Goal: Communication & Community: Share content

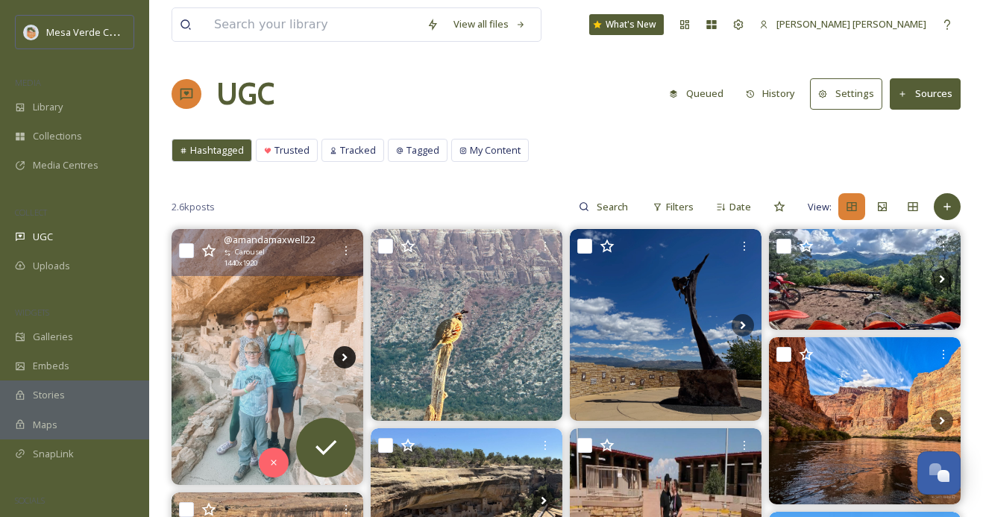
click at [341, 348] on icon at bounding box center [344, 357] width 22 height 22
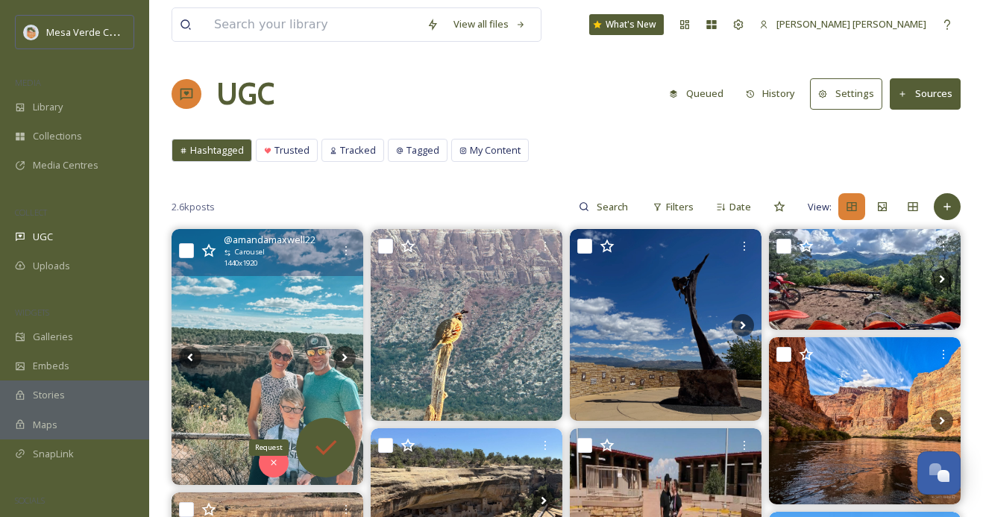
click at [333, 451] on icon at bounding box center [326, 448] width 30 height 30
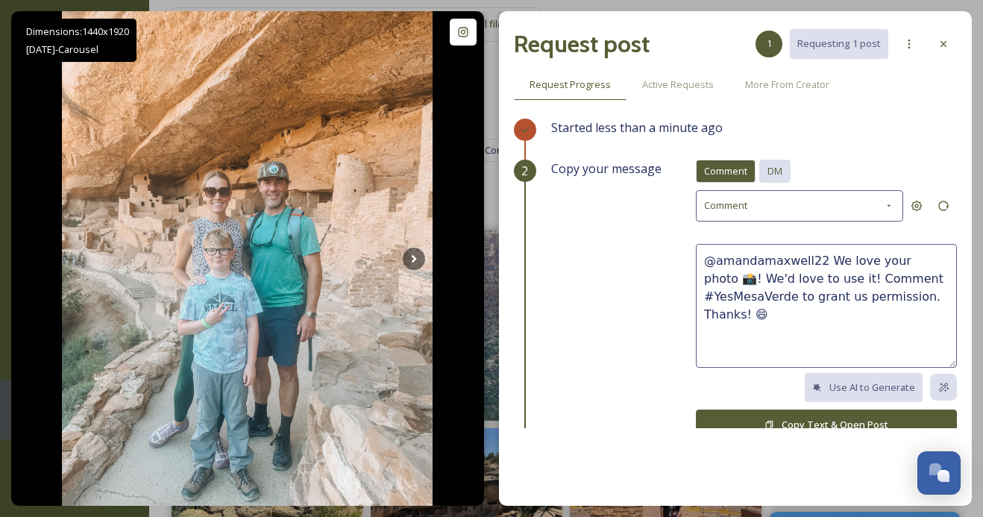
click at [779, 162] on div "DM" at bounding box center [774, 171] width 31 height 23
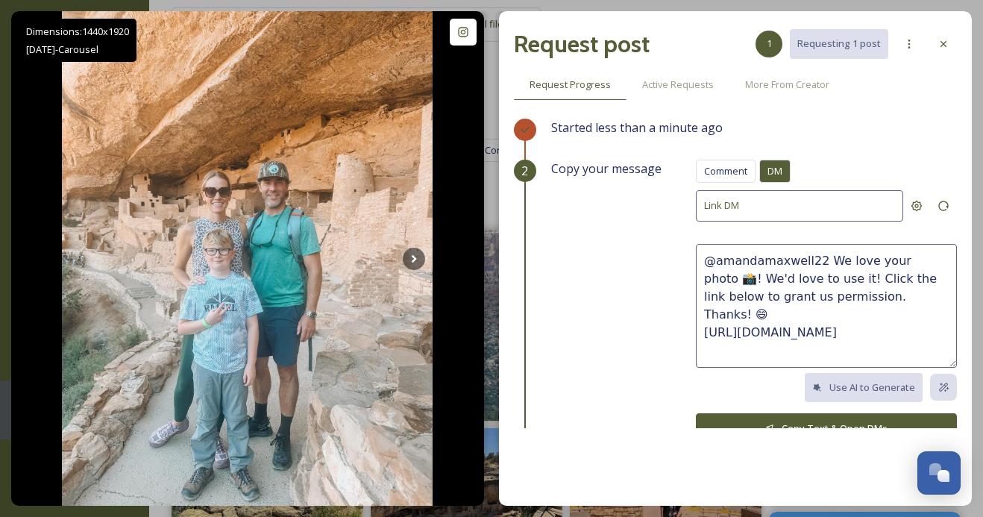
drag, startPoint x: 885, startPoint y: 296, endPoint x: 822, endPoint y: 258, distance: 73.3
click at [822, 258] on textarea "@amandamaxwell22 We love your photo 📸! We'd love to use it! Click the link belo…" at bounding box center [826, 306] width 261 height 124
click at [863, 280] on textarea "@amandamaxwell22 Hey [PERSON_NAME]! These photos are fantastic, we hoep you and…" at bounding box center [826, 306] width 261 height 124
click at [872, 296] on textarea "@amandamaxwell22 Hey [PERSON_NAME]! These photos are fantastic, we hope you and…" at bounding box center [826, 306] width 261 height 124
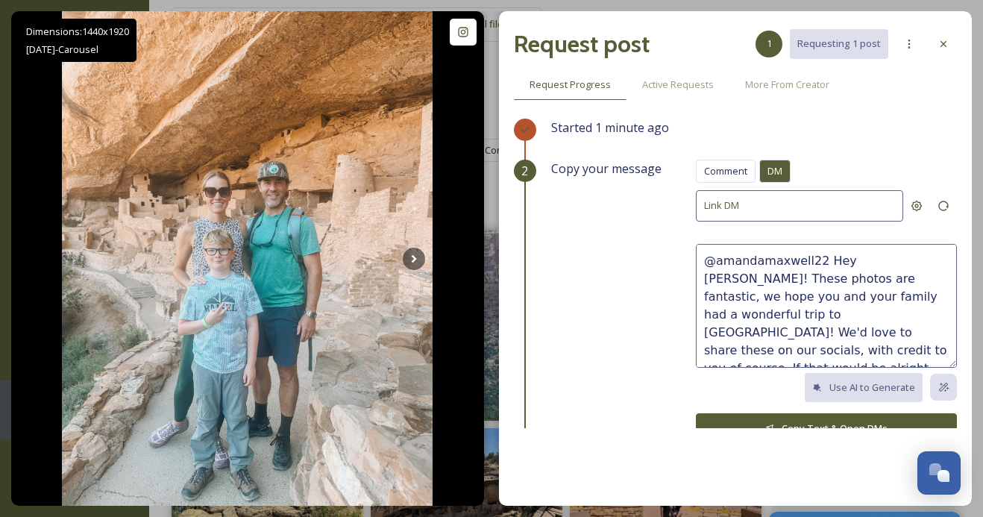
click at [936, 295] on textarea "@amandamaxwell22 Hey [PERSON_NAME]! These photos are fantastic, we hope you and…" at bounding box center [826, 306] width 261 height 124
type textarea "@amandamaxwell22 Hey [PERSON_NAME]! These photos are fantastic, we hope you and…"
click at [809, 425] on button "Copy Text & Open DMs" at bounding box center [826, 428] width 261 height 31
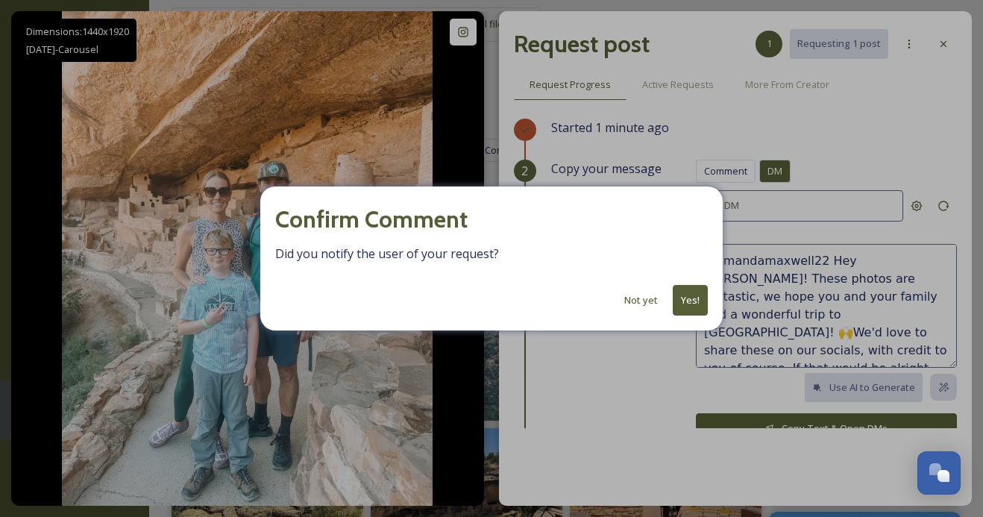
click at [686, 300] on button "Yes!" at bounding box center [690, 300] width 35 height 31
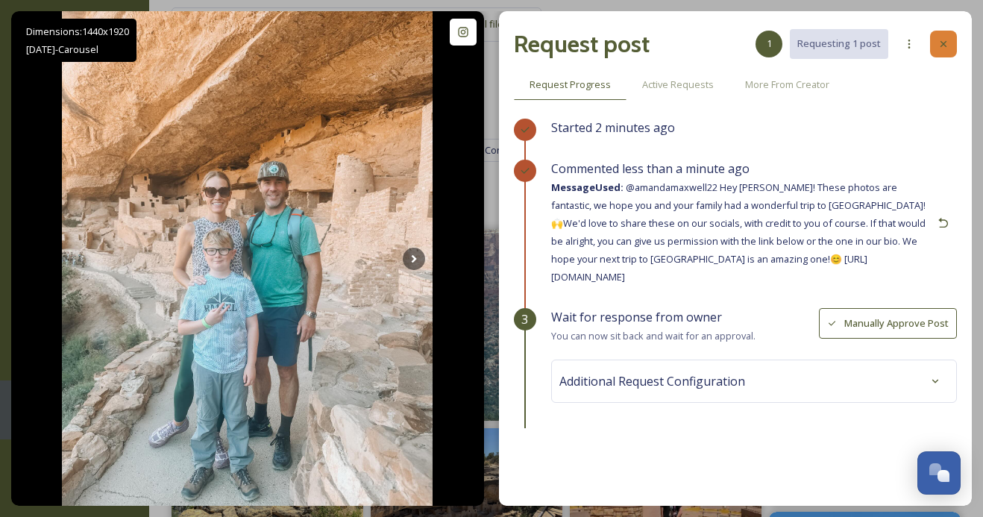
click at [947, 44] on icon at bounding box center [944, 44] width 12 height 12
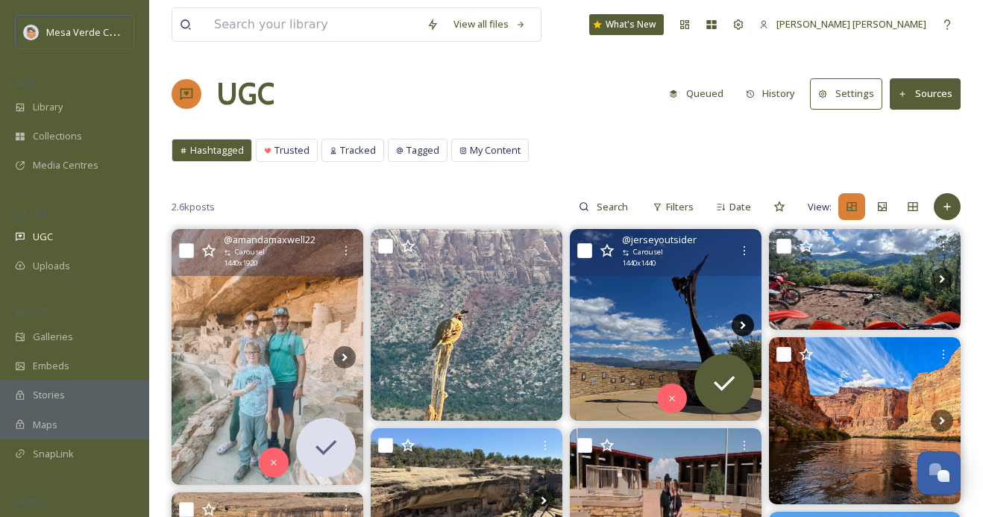
click at [739, 333] on icon at bounding box center [743, 325] width 22 height 22
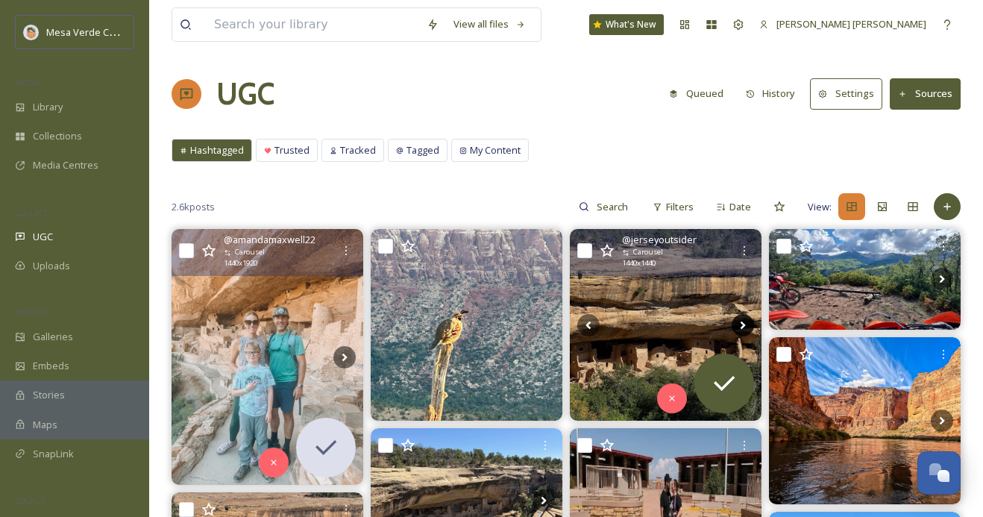
click at [739, 333] on icon at bounding box center [743, 325] width 22 height 22
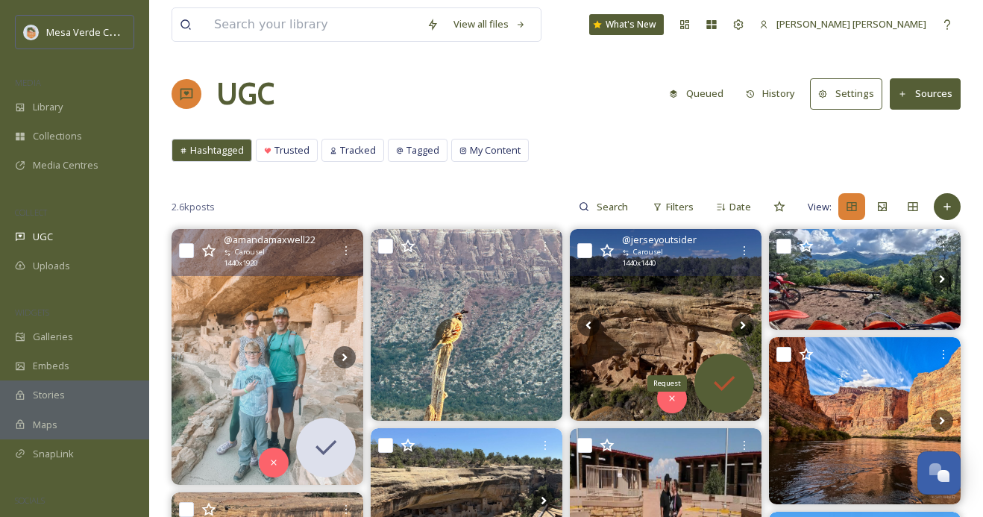
click at [723, 388] on icon at bounding box center [724, 383] width 21 height 15
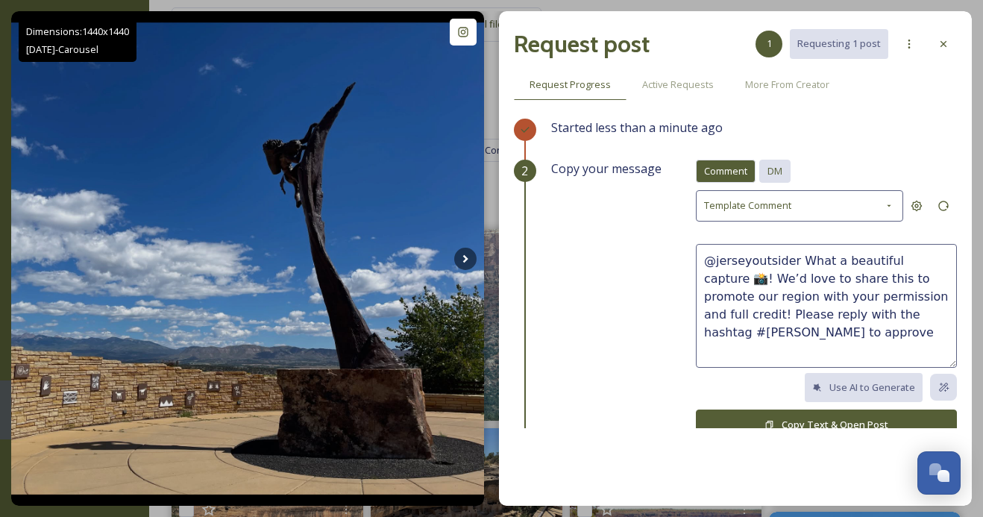
click at [771, 172] on span "DM" at bounding box center [775, 171] width 15 height 14
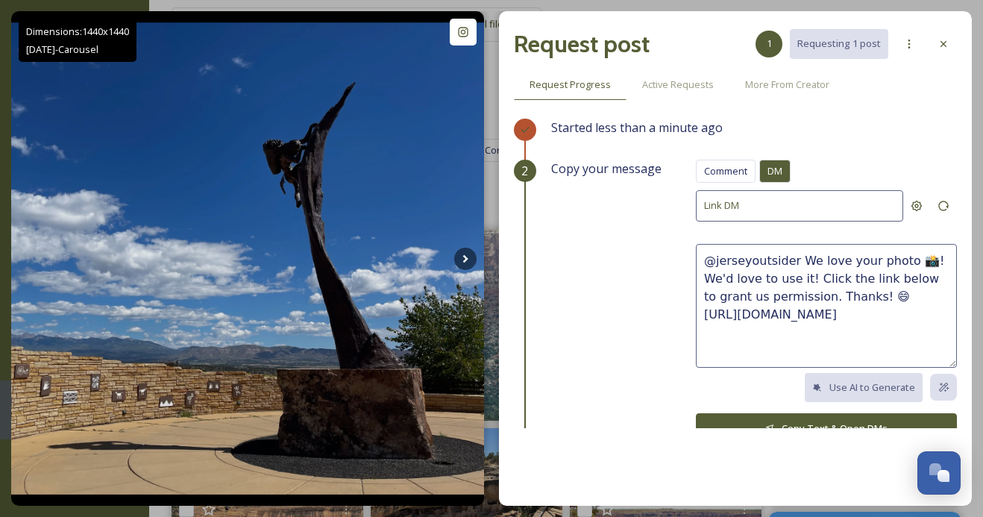
drag, startPoint x: 831, startPoint y: 291, endPoint x: 794, endPoint y: 256, distance: 51.2
click at [794, 256] on textarea "@jerseyoutsider We love your photo 📸! We'd love to use it! Click the link below…" at bounding box center [826, 306] width 261 height 124
click at [941, 260] on textarea "@jerseyoutsider These photos look amazing! We'd love to share them on socials, …" at bounding box center [826, 306] width 261 height 124
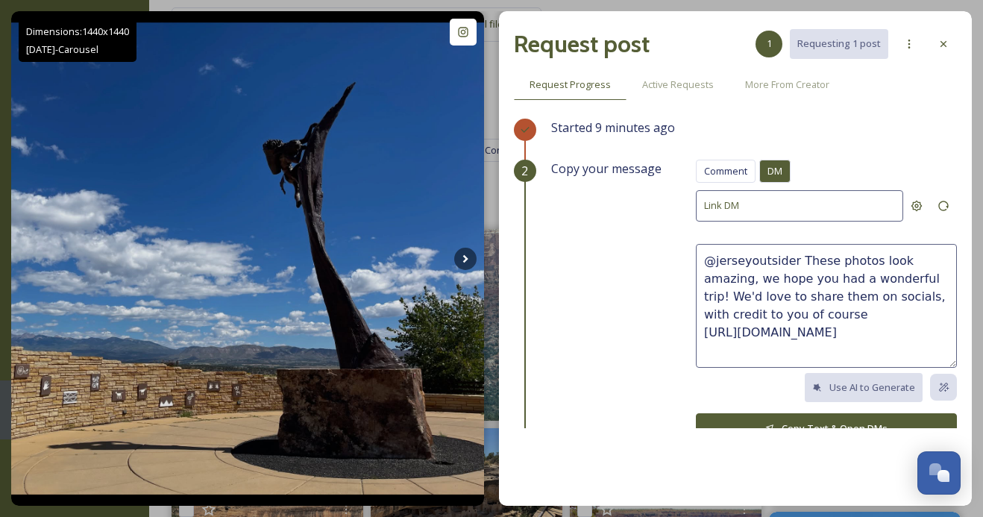
click at [778, 298] on textarea "@jerseyoutsider These photos look amazing, we hope you had a wonderful trip! We…" at bounding box center [826, 306] width 261 height 124
click at [798, 298] on textarea "@jerseyoutsider These photos look amazing, we hope you had a wonderful trip! We…" at bounding box center [826, 306] width 261 height 124
click at [784, 313] on textarea "@jerseyoutsider These photos look amazing, we hope you had a wonderful trip! We…" at bounding box center [826, 306] width 261 height 124
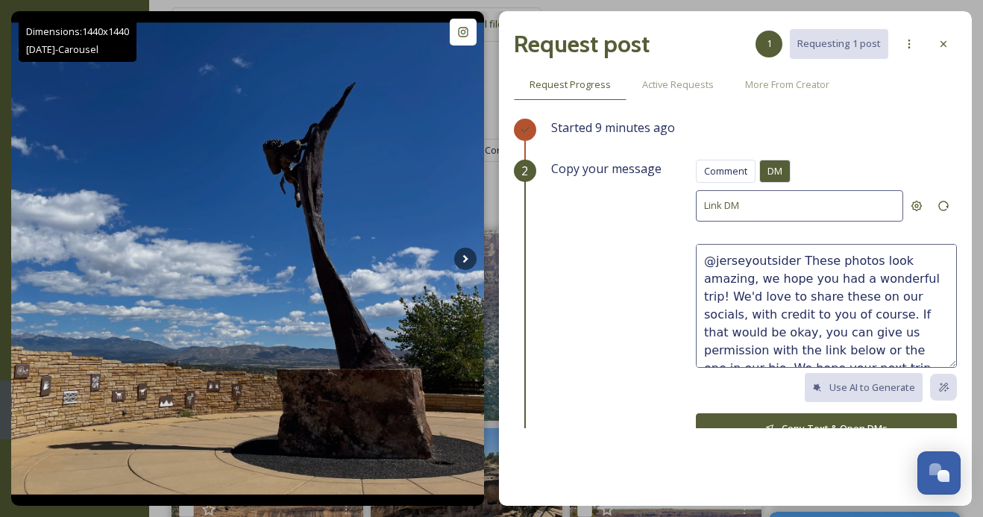
scroll to position [9, 0]
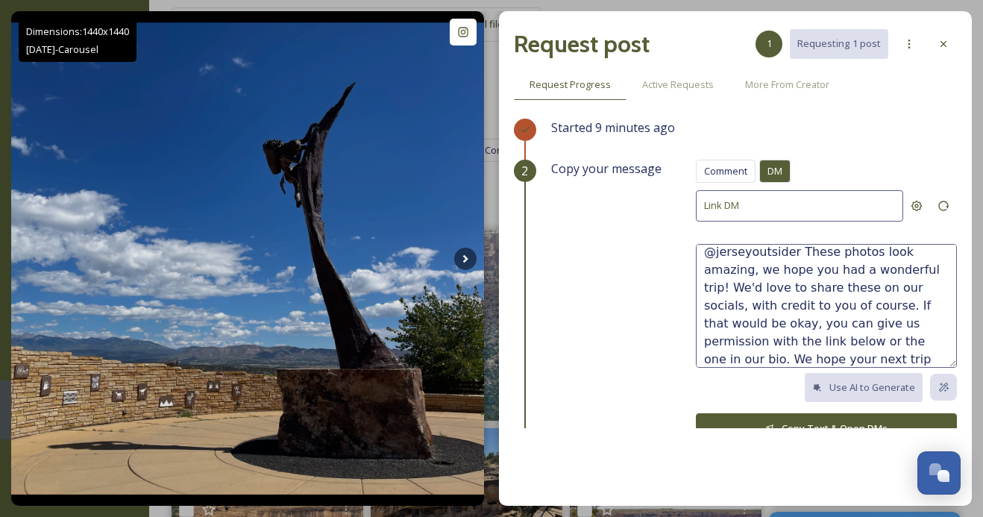
type textarea "@jerseyoutsider These photos look amazing, we hope you had a wonderful trip! We…"
click at [795, 422] on button "Copy Text & Open DMs" at bounding box center [826, 428] width 261 height 31
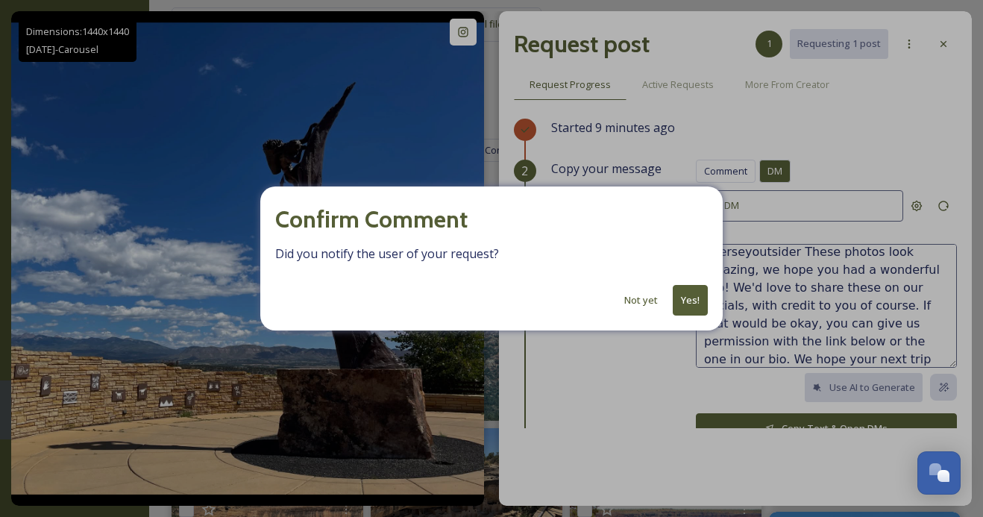
click at [639, 295] on button "Not yet" at bounding box center [641, 300] width 48 height 29
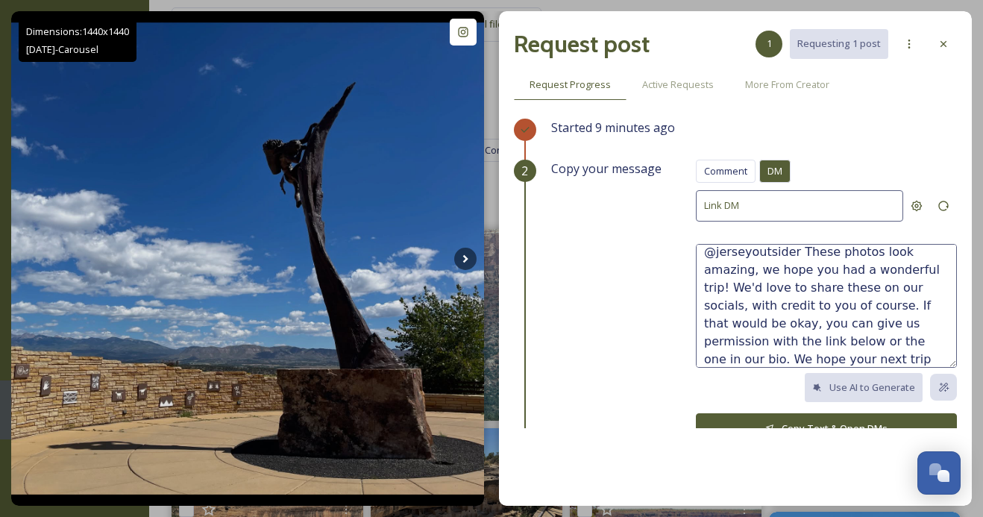
click at [799, 421] on button "Copy Text & Open DMs" at bounding box center [826, 428] width 261 height 31
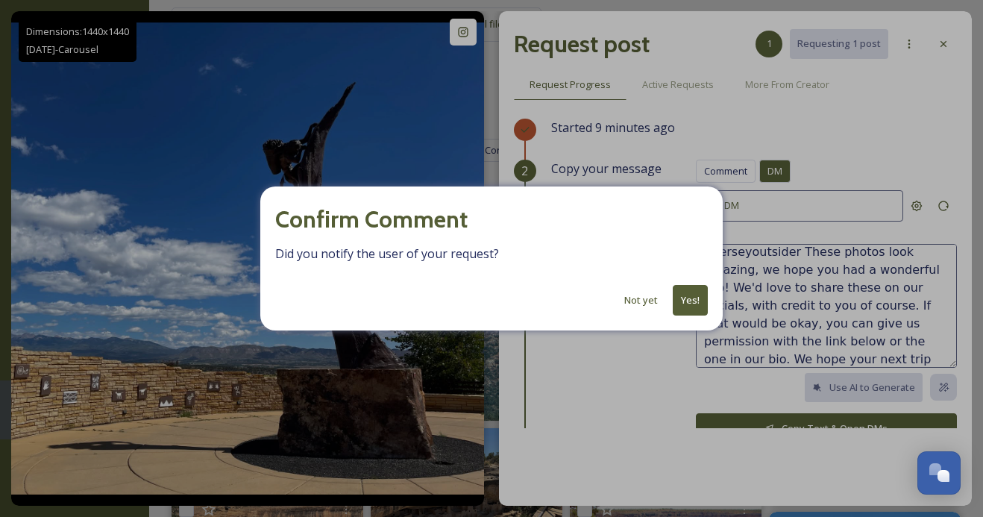
click at [686, 301] on button "Yes!" at bounding box center [690, 300] width 35 height 31
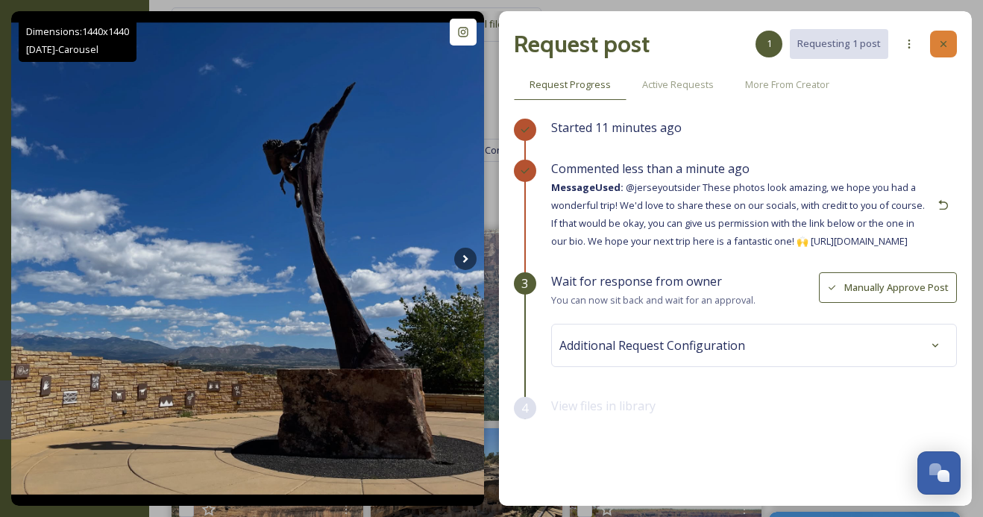
click at [938, 46] on icon at bounding box center [944, 44] width 12 height 12
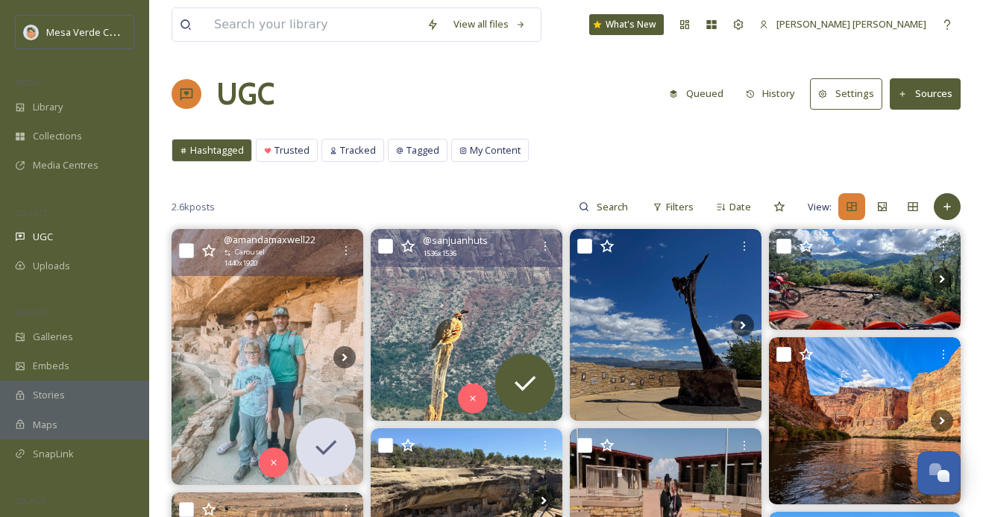
click at [479, 329] on img at bounding box center [467, 325] width 192 height 192
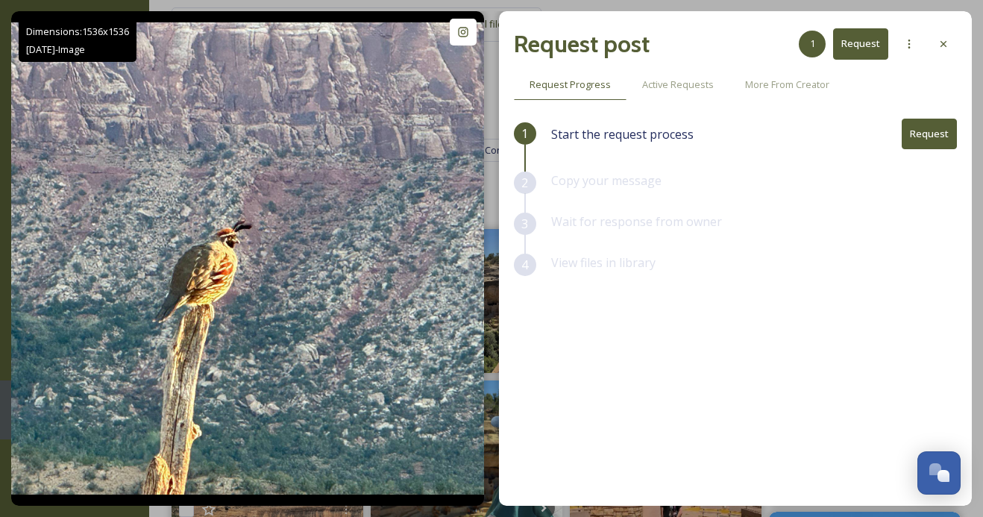
click at [939, 127] on button "Request" at bounding box center [929, 134] width 55 height 31
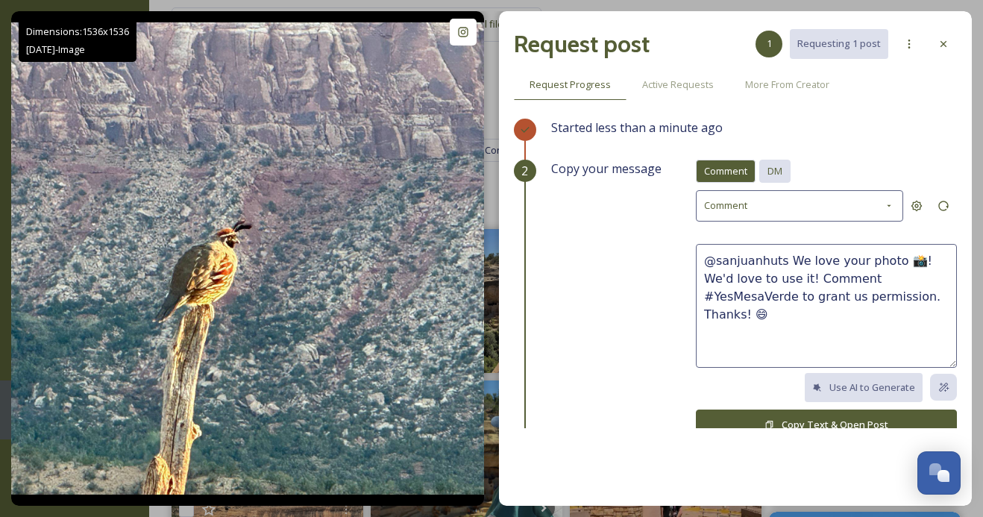
click at [779, 170] on span "DM" at bounding box center [775, 171] width 15 height 14
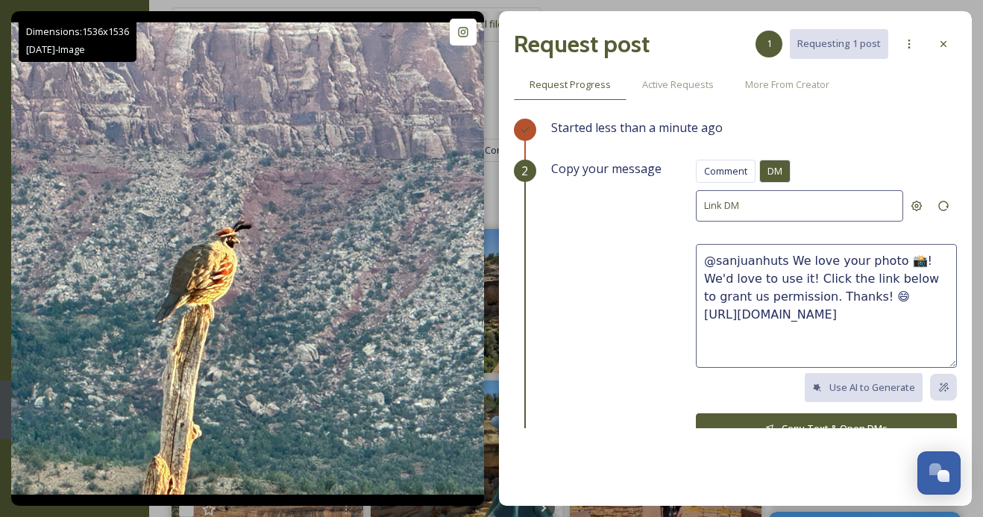
drag, startPoint x: 842, startPoint y: 293, endPoint x: 785, endPoint y: 257, distance: 67.7
click at [785, 257] on textarea "@sanjuanhuts We love your photo 📸! We'd love to use it! Click the link below to…" at bounding box center [826, 306] width 261 height 124
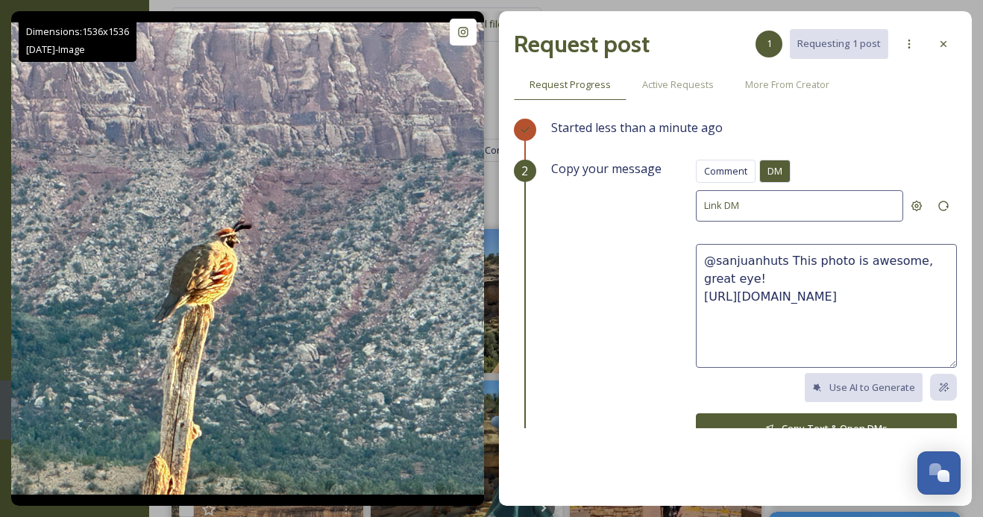
click at [753, 278] on textarea "@sanjuanhuts This photo is awesome, great eye! [URL][DOMAIN_NAME]" at bounding box center [826, 306] width 261 height 124
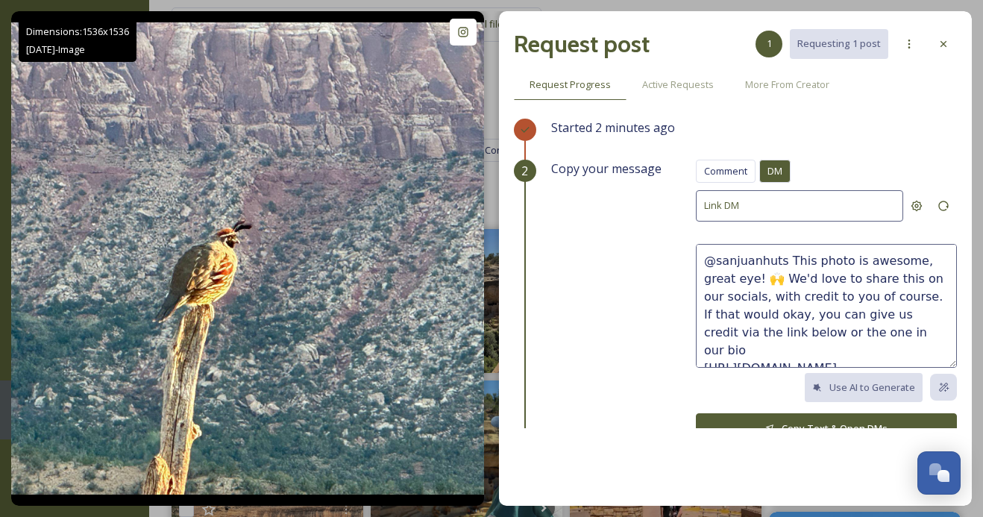
click at [929, 292] on textarea "@sanjuanhuts This photo is awesome, great eye! 🙌 We'd love to share this on our…" at bounding box center [826, 306] width 261 height 124
click at [845, 328] on textarea "@sanjuanhuts This photo is awesome, great eye! 🙌 We'd love to share this on our…" at bounding box center [826, 306] width 261 height 124
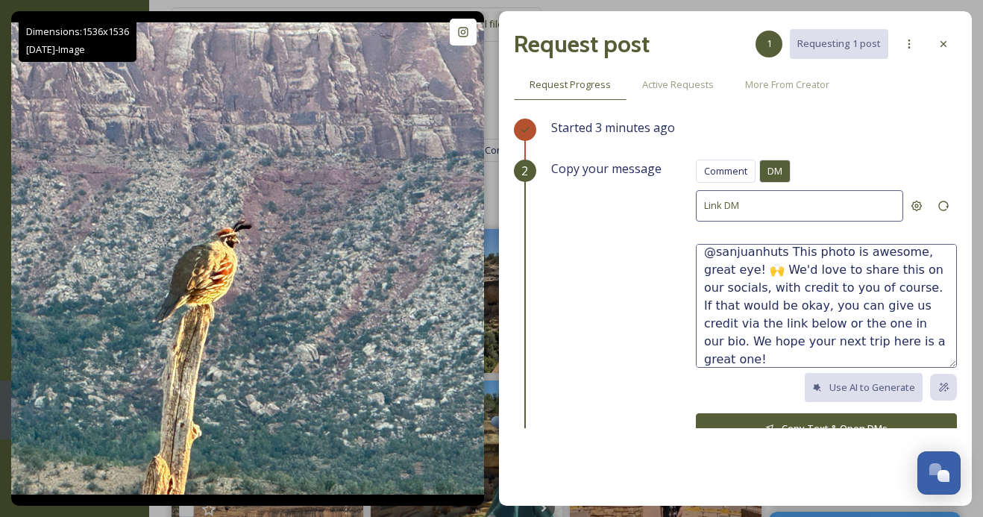
type textarea "@sanjuanhuts This photo is awesome, great eye! 🙌 We'd love to share this on our…"
click at [818, 421] on button "Copy Text & Open DMs" at bounding box center [826, 428] width 261 height 31
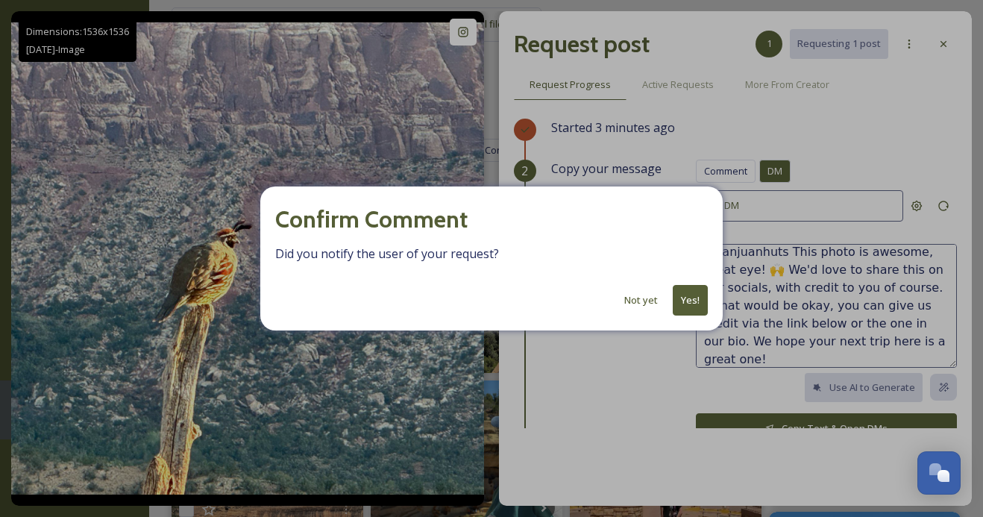
click at [691, 296] on button "Yes!" at bounding box center [690, 300] width 35 height 31
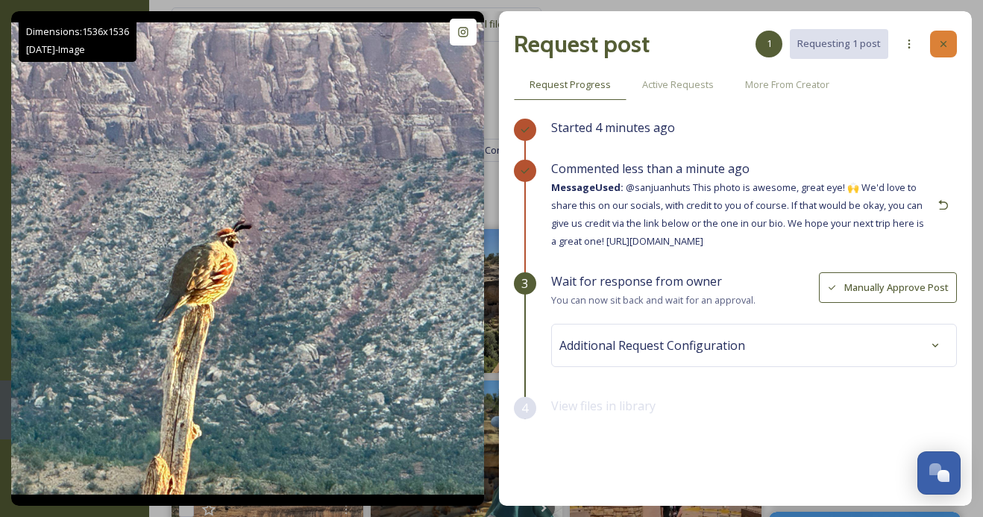
click at [938, 46] on icon at bounding box center [944, 44] width 12 height 12
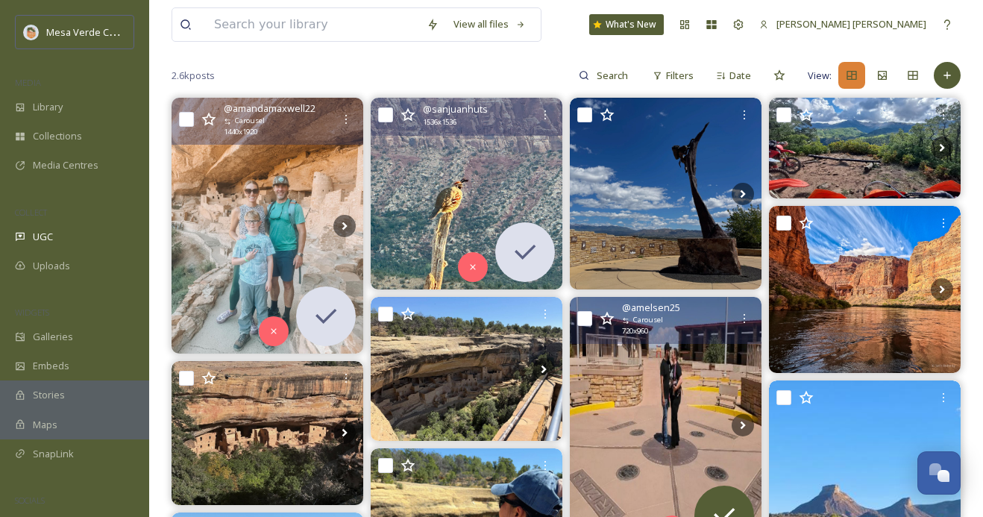
scroll to position [225, 0]
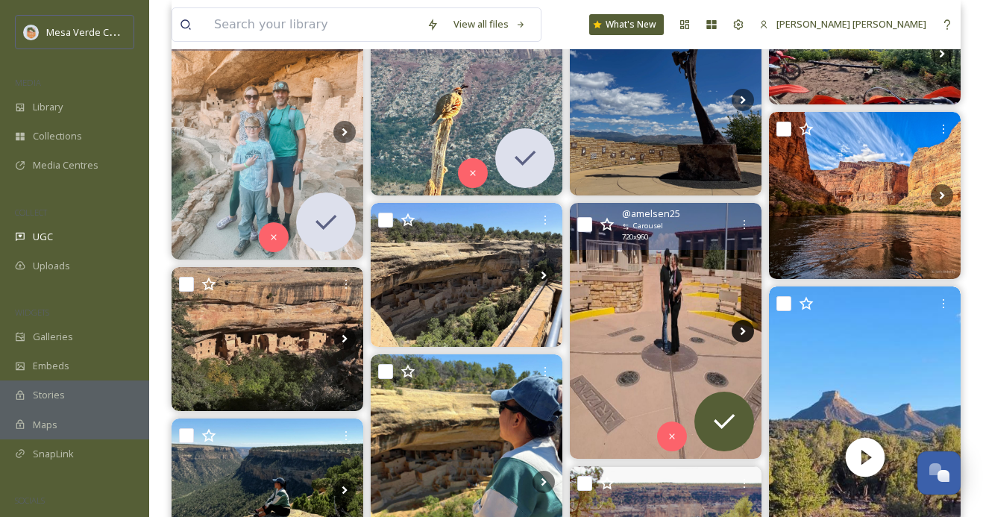
click at [744, 324] on icon at bounding box center [743, 331] width 22 height 22
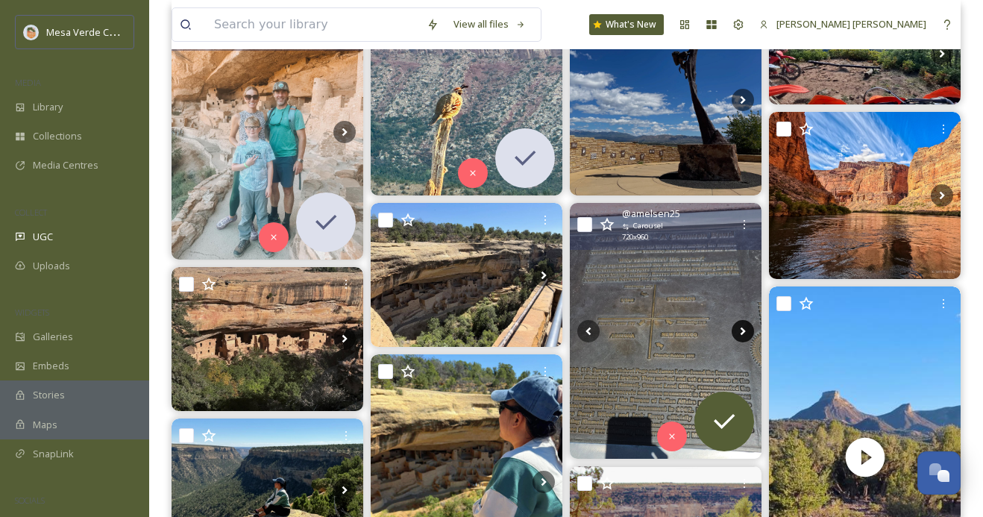
click at [742, 327] on icon at bounding box center [743, 331] width 22 height 22
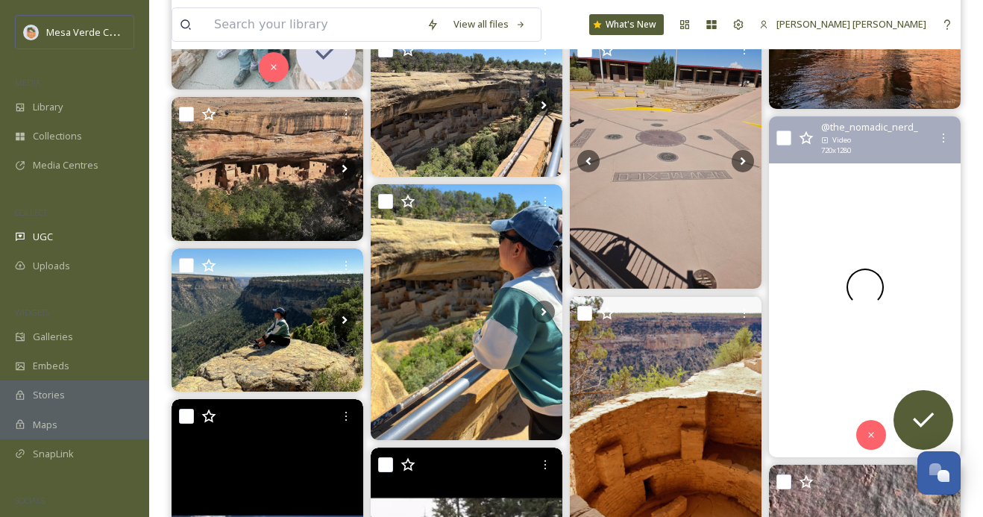
scroll to position [396, 0]
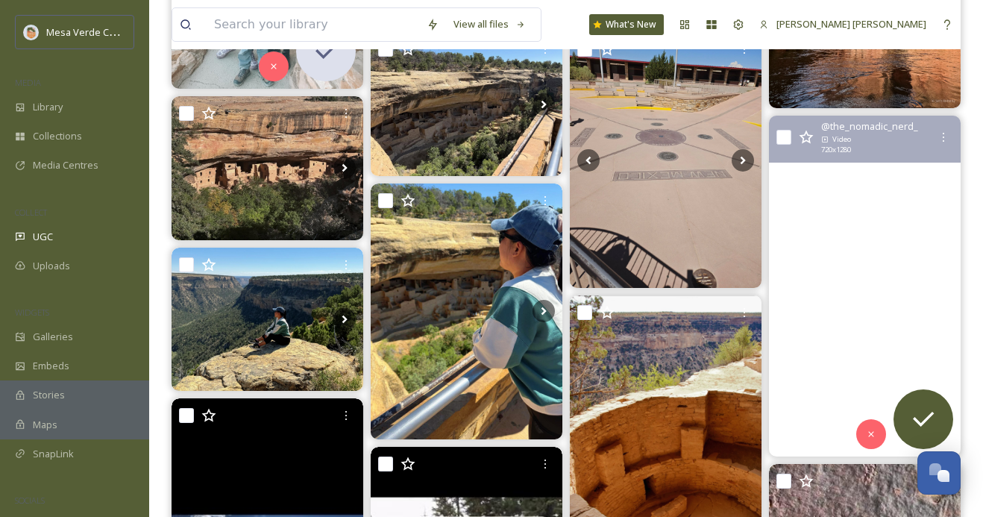
click at [892, 361] on video "Mesa, meet Mesa \a\a#vanlife #vanlifestyle #nomadlife #magicthegathering #mtg #…" at bounding box center [865, 286] width 192 height 341
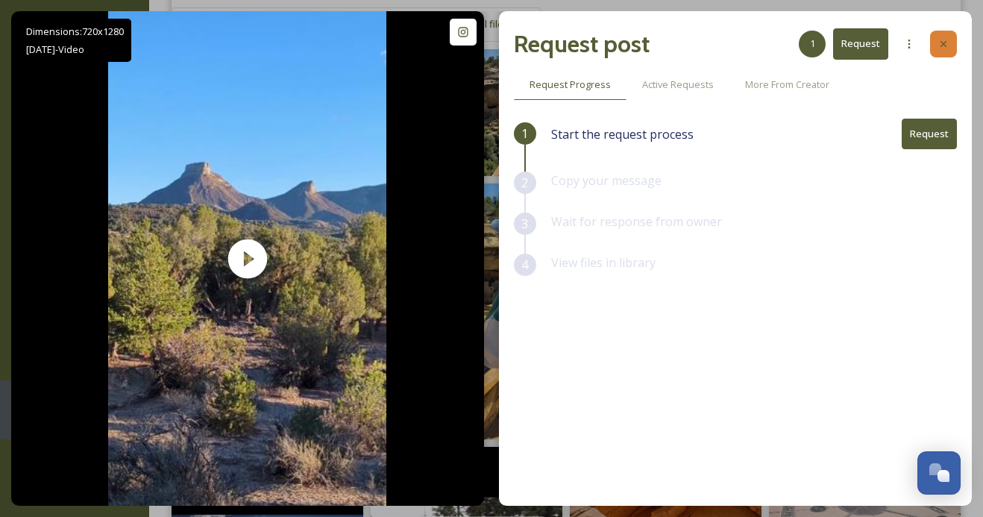
click at [943, 39] on icon at bounding box center [944, 44] width 12 height 12
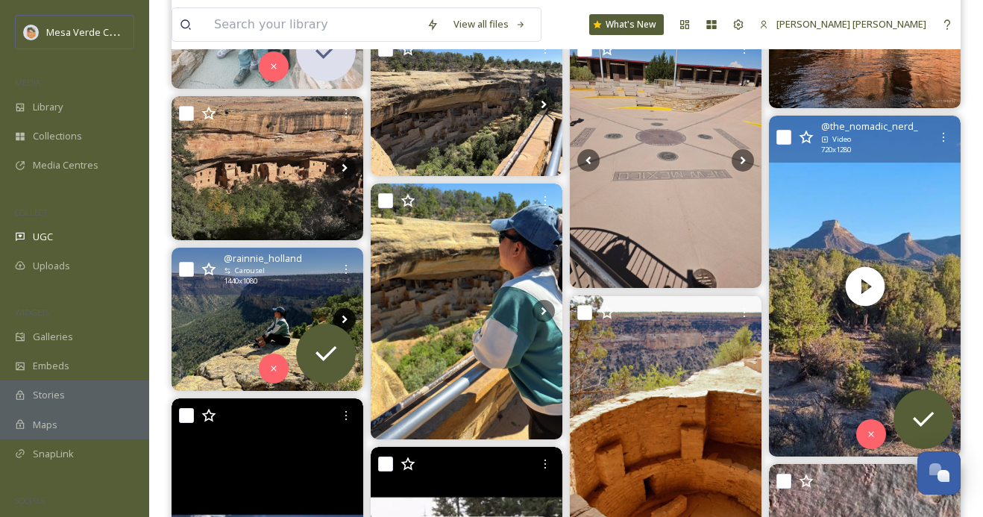
click at [342, 319] on icon at bounding box center [344, 319] width 22 height 22
click at [345, 316] on icon at bounding box center [344, 319] width 22 height 22
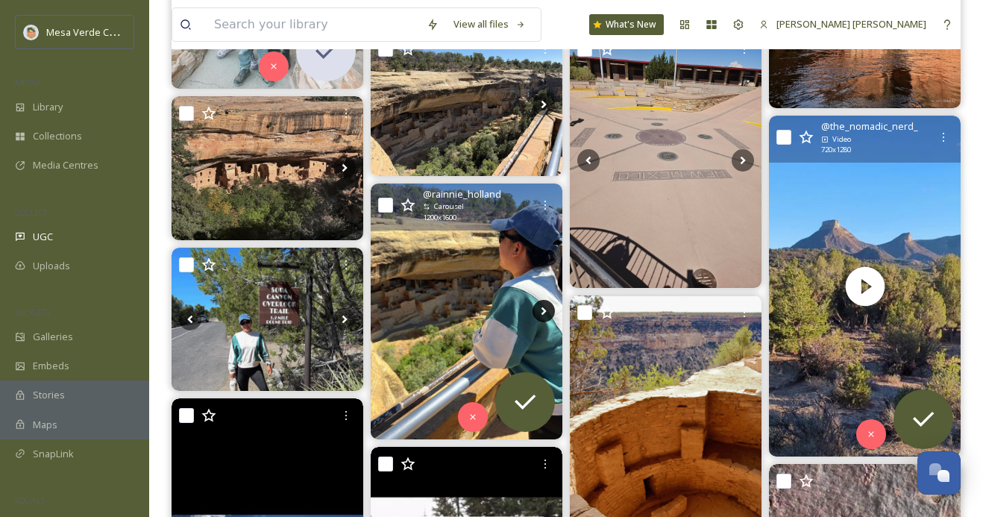
click at [544, 310] on icon at bounding box center [544, 311] width 5 height 8
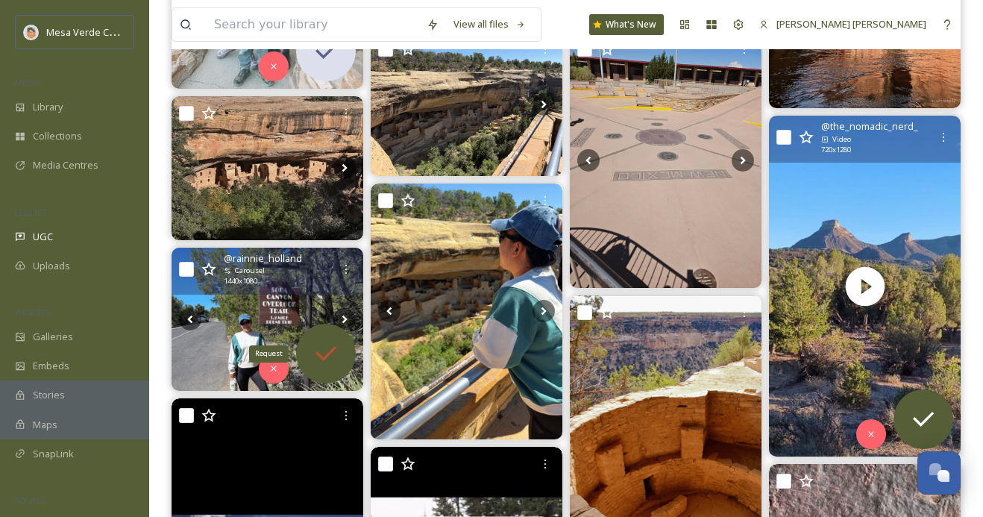
click at [322, 359] on icon at bounding box center [326, 353] width 21 height 15
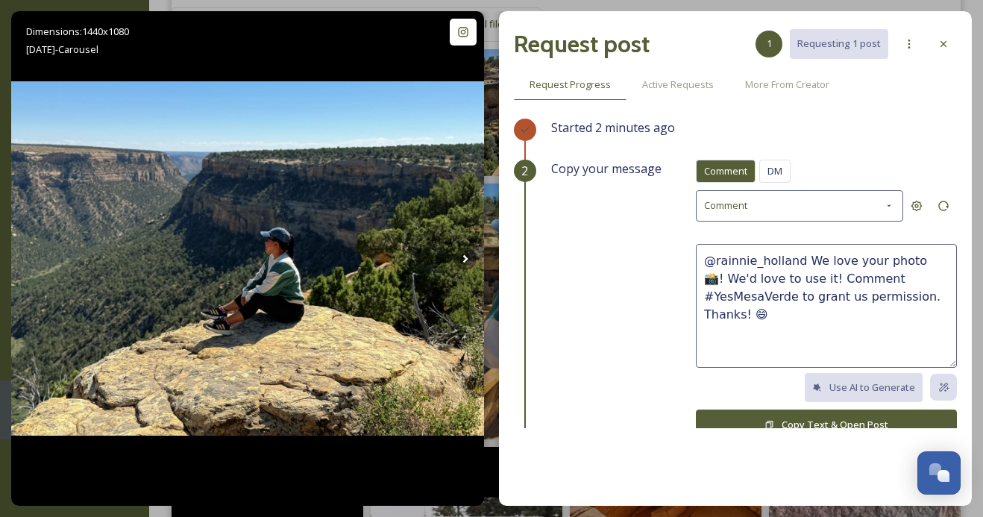
drag, startPoint x: 878, startPoint y: 279, endPoint x: 801, endPoint y: 261, distance: 78.9
click at [801, 261] on textarea "@rainnie_holland We love your photo 📸! We'd love to use it! Comment #YesMesaVer…" at bounding box center [826, 306] width 261 height 124
click at [730, 295] on textarea "@rainnie_holland These photos are awesome, we hope you had an excellent trip he…" at bounding box center [826, 306] width 261 height 124
click at [747, 297] on textarea "@rainnie_holland These photos are awesome, we hope you had an excellent trip he…" at bounding box center [826, 306] width 261 height 124
click at [732, 295] on textarea "@rainnie_holland These photos are awesome, we hope you had an excellent trip he…" at bounding box center [826, 306] width 261 height 124
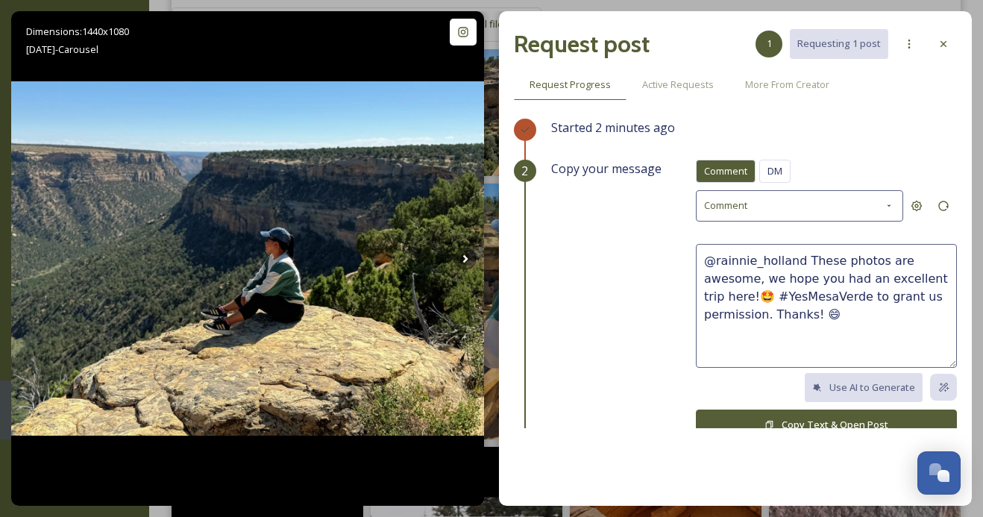
click at [743, 294] on textarea "@rainnie_holland These photos are awesome, we hope you had an excellent trip he…" at bounding box center [826, 306] width 261 height 124
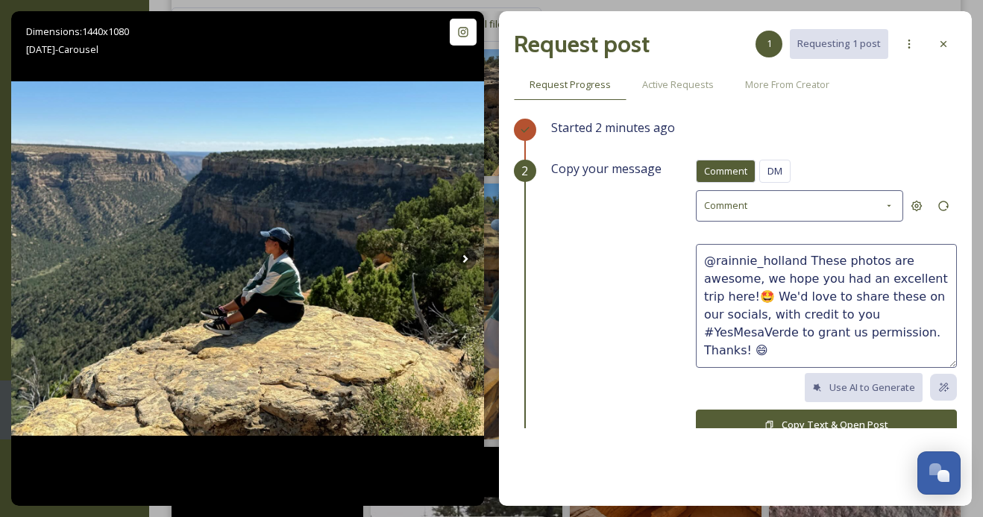
drag, startPoint x: 840, startPoint y: 315, endPoint x: 800, endPoint y: 264, distance: 64.3
click at [800, 264] on textarea "@rainnie_holland These photos are awesome, we hope you had an excellent trip he…" at bounding box center [826, 306] width 261 height 124
type textarea "@rainnie_holland These photos are awesome, we hope you had an excellent trip he…"
click at [773, 164] on span "DM" at bounding box center [775, 171] width 15 height 14
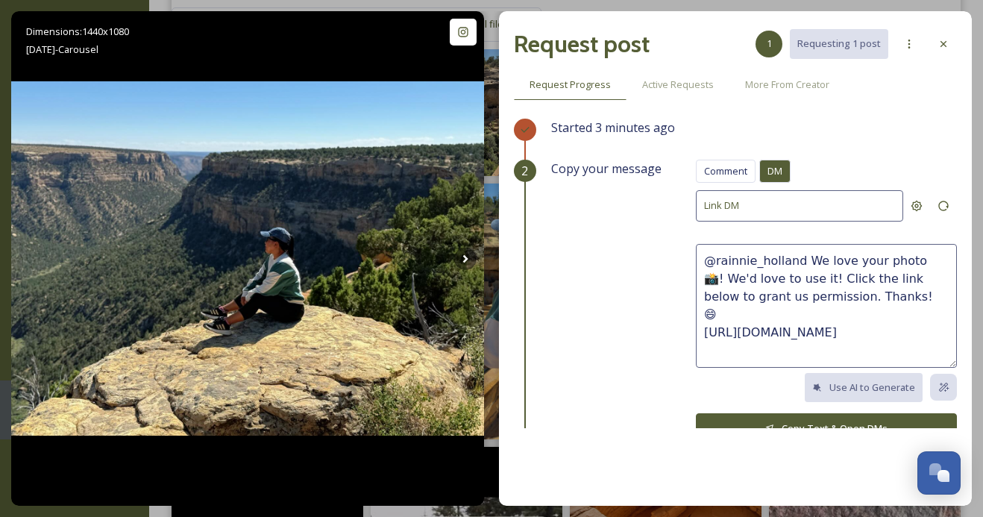
drag, startPoint x: 875, startPoint y: 295, endPoint x: 800, endPoint y: 264, distance: 81.6
click at [800, 264] on textarea "@rainnie_holland We love your photo 📸! We'd love to use it! Click the link belo…" at bounding box center [826, 306] width 261 height 124
paste textarea "These photos are awesome, we hope you had an excellent trip here!🤩 We'd love to…"
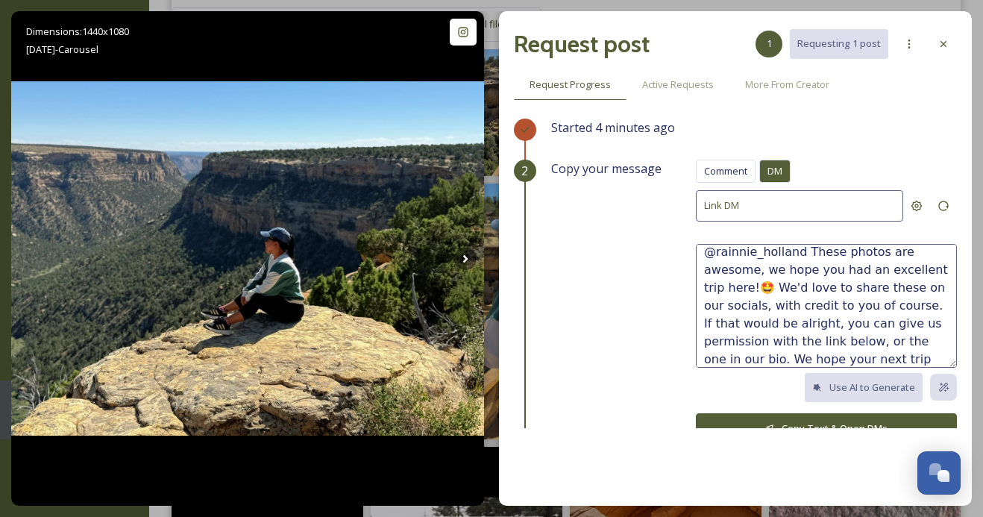
scroll to position [36, 0]
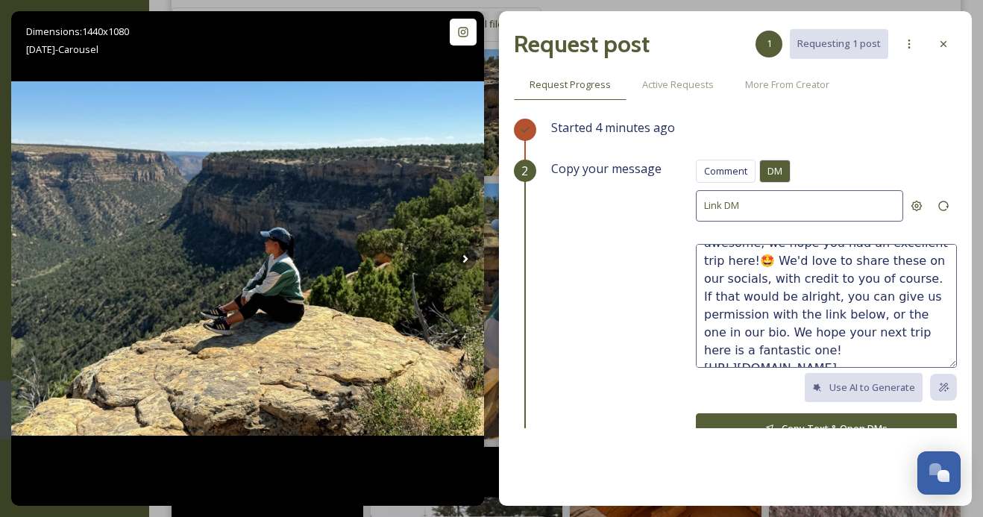
type textarea "@rainnie_holland These photos are awesome, we hope you had an excellent trip he…"
click at [818, 421] on button "Copy Text & Open DMs" at bounding box center [826, 428] width 261 height 31
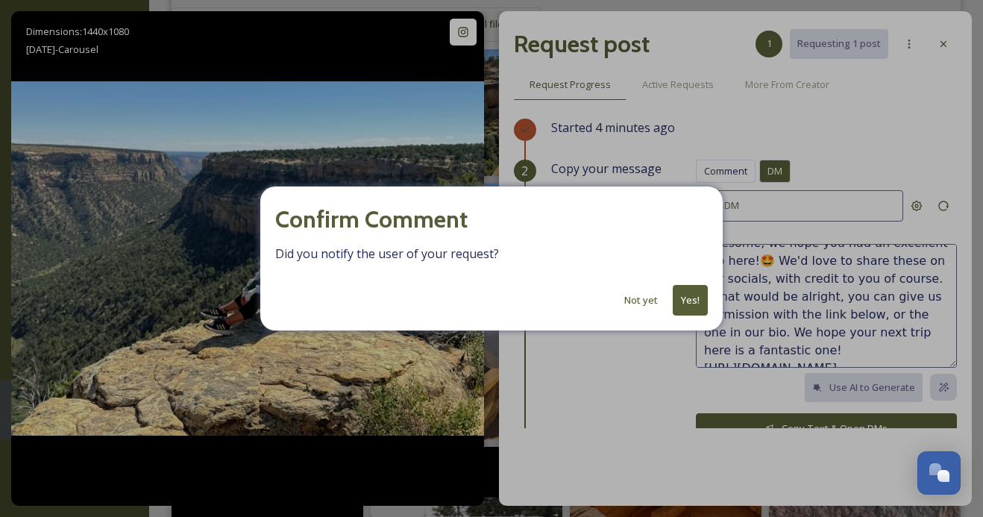
click at [650, 298] on button "Not yet" at bounding box center [641, 300] width 48 height 29
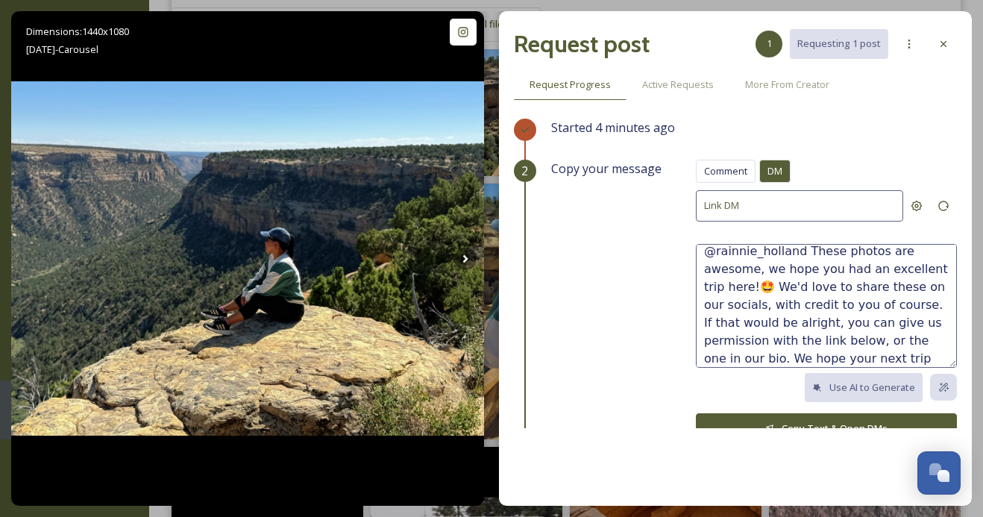
scroll to position [0, 0]
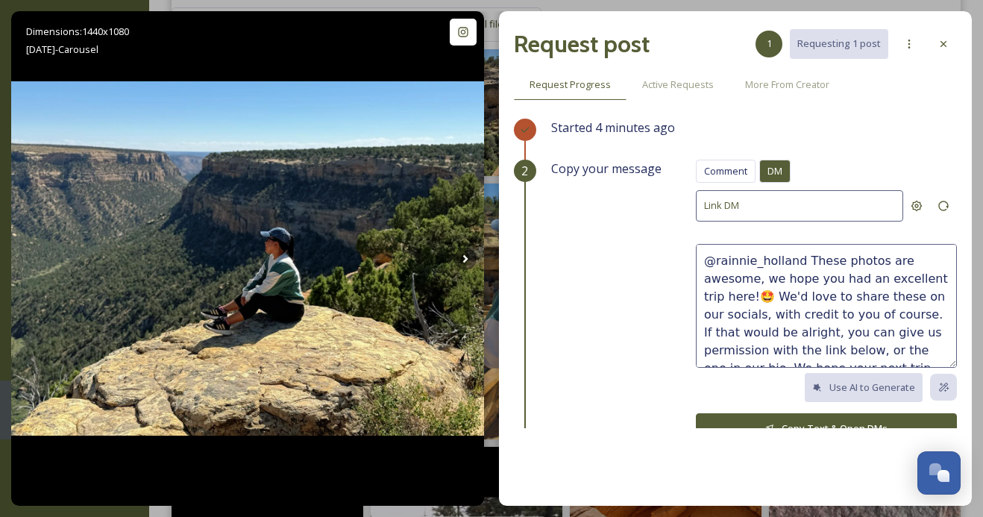
drag, startPoint x: 745, startPoint y: 293, endPoint x: 797, endPoint y: 260, distance: 62.1
click at [797, 260] on textarea "@rainnie_holland These photos are awesome, we hope you had an excellent trip he…" at bounding box center [826, 306] width 261 height 124
click at [733, 172] on span "Comment" at bounding box center [725, 171] width 43 height 14
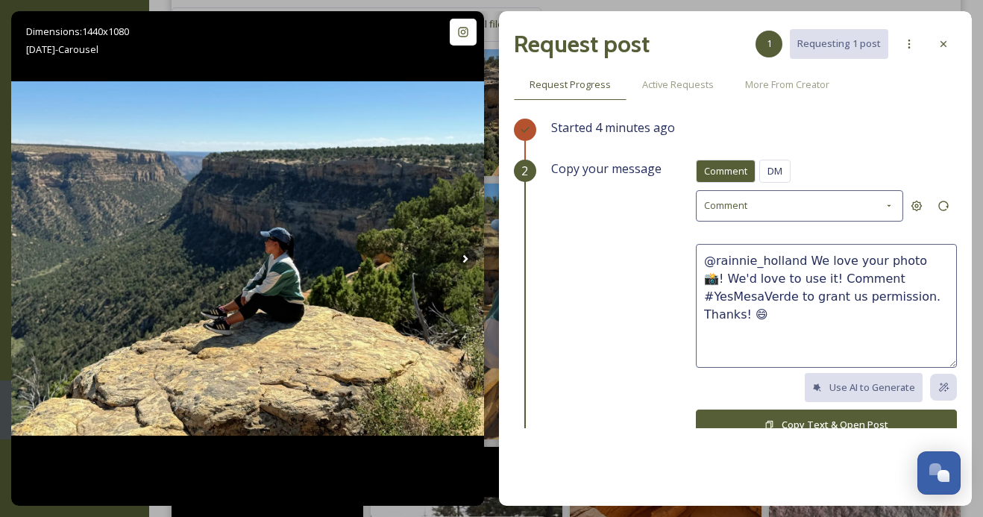
click at [919, 261] on textarea "@rainnie_holland We love your photo 📸! We'd love to use it! Comment #YesMesaVer…" at bounding box center [826, 306] width 261 height 124
click at [858, 280] on textarea "@rainnie_holland These photos are amazing!! We'd love to use it! Comment #YesMe…" at bounding box center [826, 306] width 261 height 124
drag, startPoint x: 915, startPoint y: 295, endPoint x: 794, endPoint y: 294, distance: 120.1
click at [794, 294] on textarea "@rainnie_holland These photos are amazing!! We'd love to use them! Comment #Yes…" at bounding box center [826, 306] width 261 height 124
click at [915, 297] on textarea "@rainnie_holland These photos are amazing!! We'd love to use them! Comment #Yes…" at bounding box center [826, 306] width 261 height 124
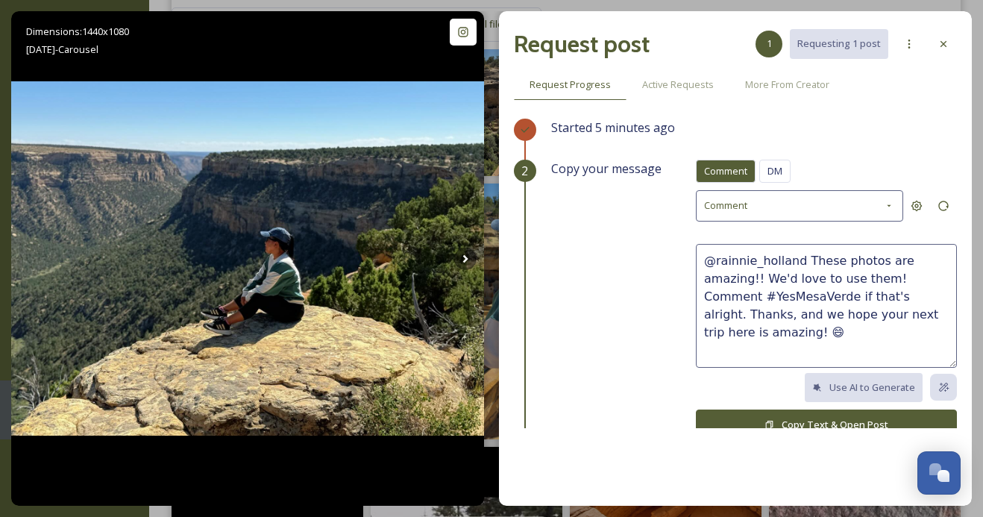
type textarea "@rainnie_holland These photos are amazing!! We'd love to use them! Comment #Yes…"
click at [859, 424] on button "Copy Text & Open Post" at bounding box center [826, 425] width 261 height 31
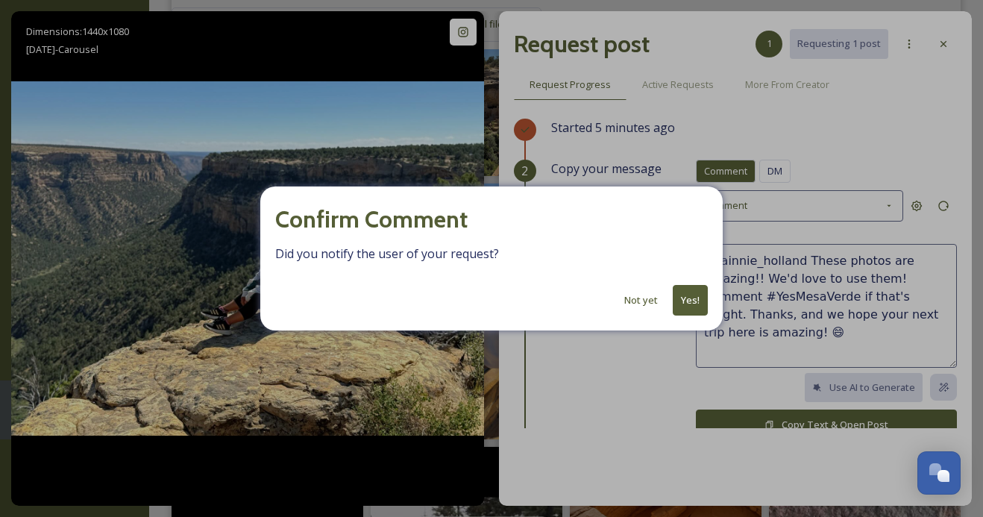
click at [691, 298] on button "Yes!" at bounding box center [690, 300] width 35 height 31
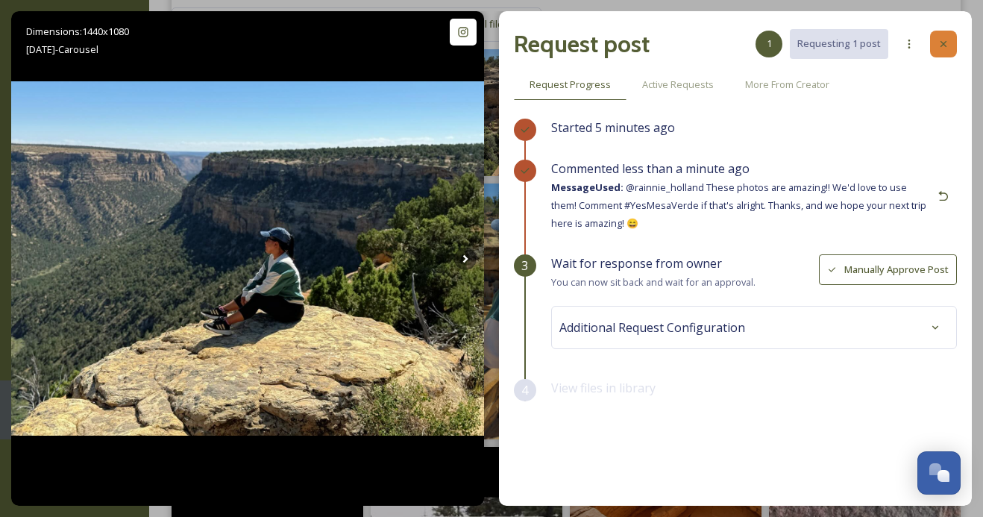
click at [953, 45] on div at bounding box center [943, 44] width 27 height 27
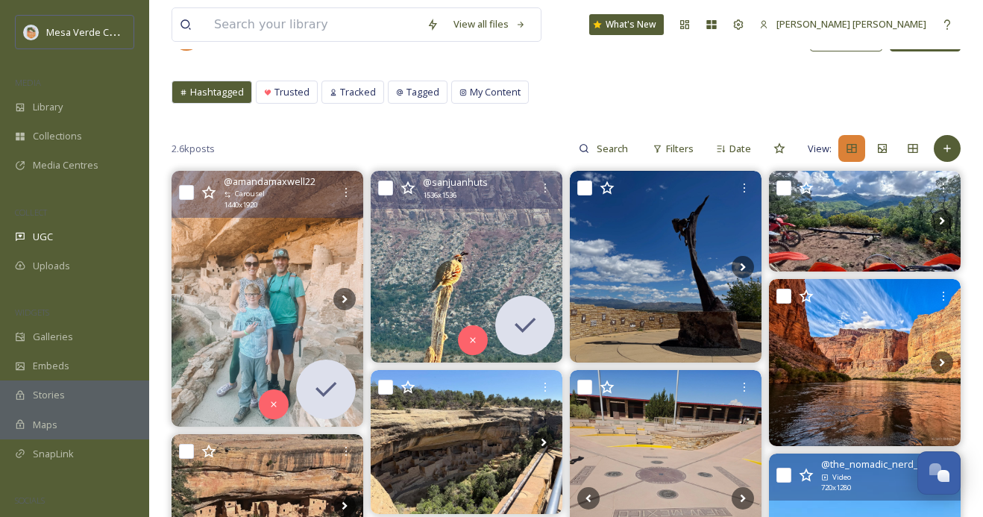
scroll to position [51, 0]
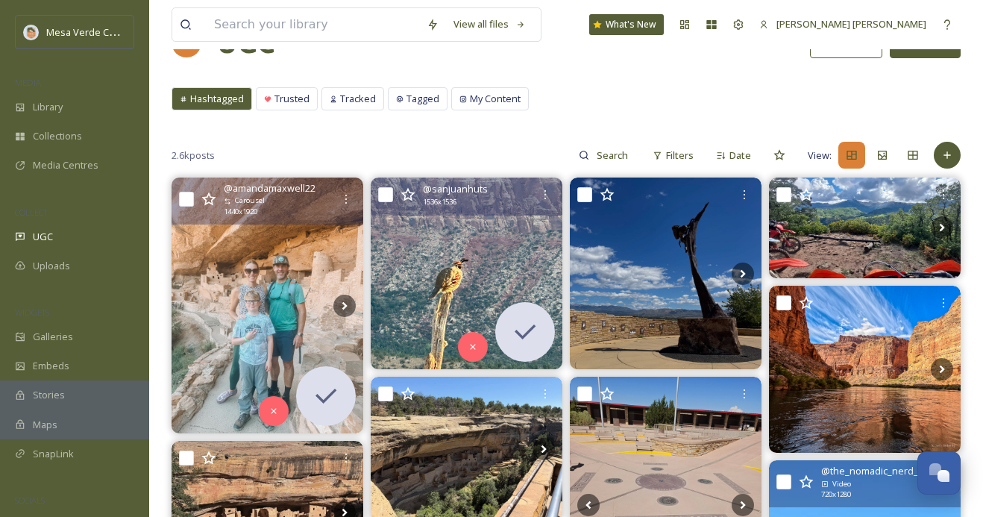
click at [280, 295] on img at bounding box center [268, 306] width 192 height 256
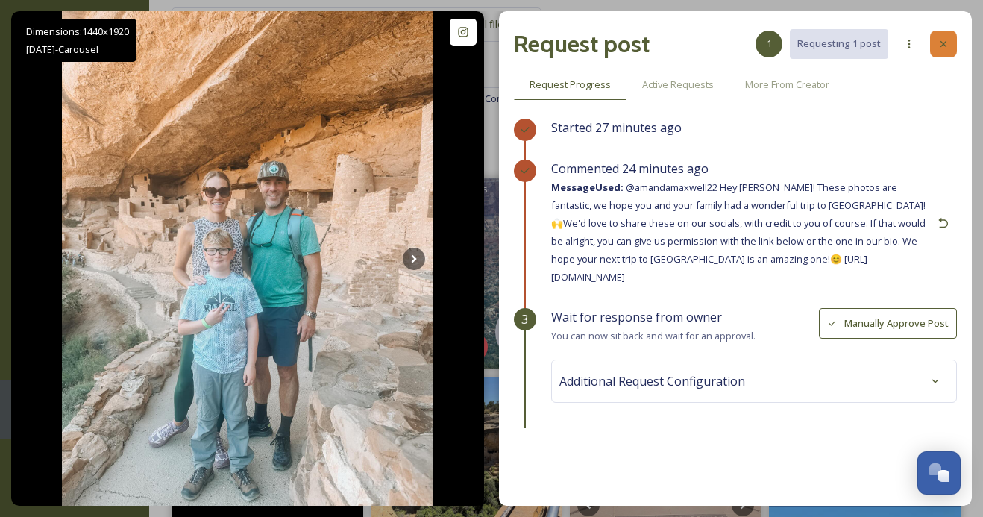
click at [941, 48] on icon at bounding box center [944, 44] width 12 height 12
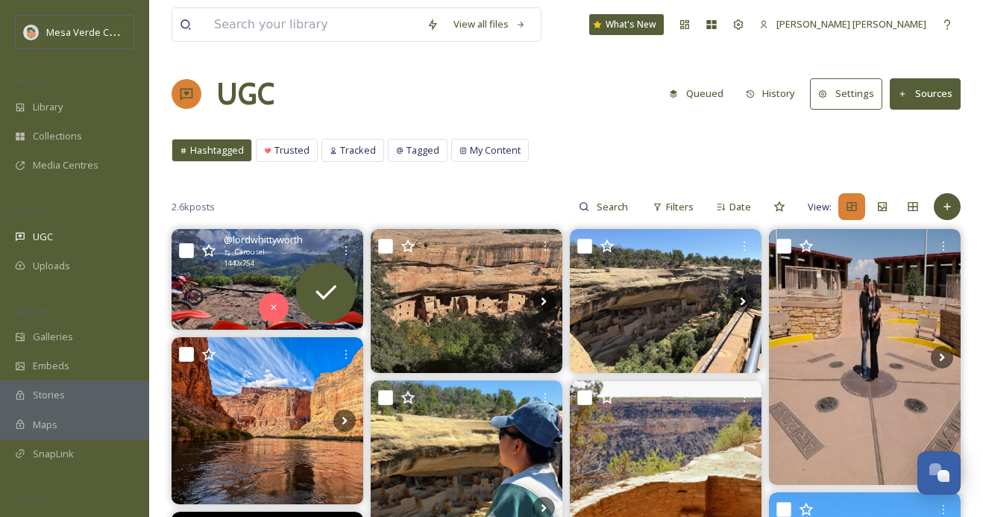
click at [259, 254] on span "Carousel" at bounding box center [250, 252] width 30 height 10
click at [264, 272] on div "@ lordwhittyworth Carousel 1440 x 754" at bounding box center [268, 252] width 192 height 47
click at [315, 283] on icon at bounding box center [326, 292] width 30 height 30
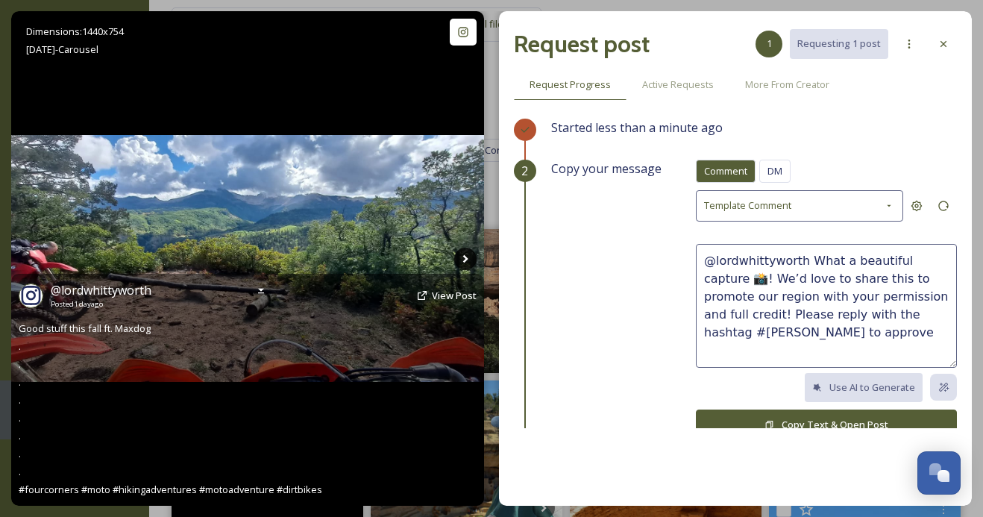
click at [465, 260] on icon at bounding box center [465, 259] width 22 height 22
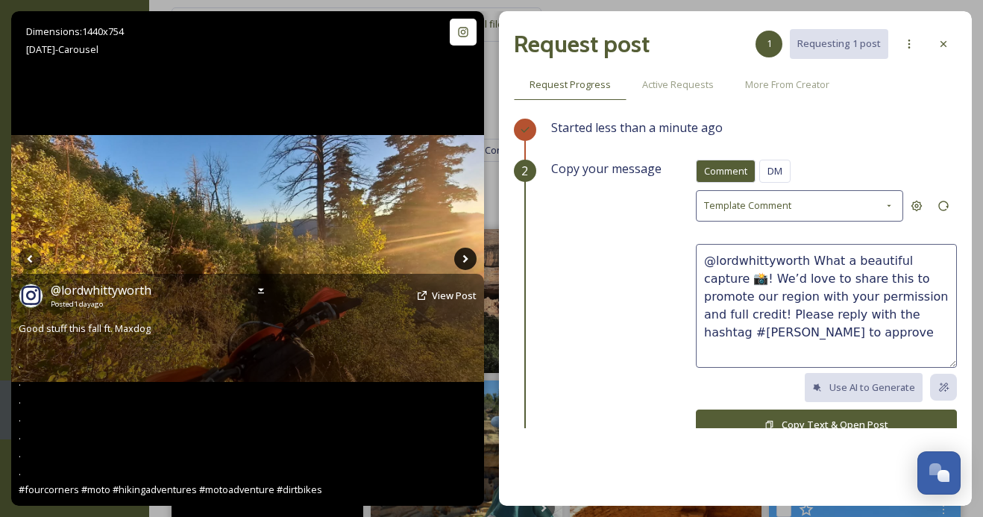
click at [465, 260] on icon at bounding box center [464, 258] width 5 height 8
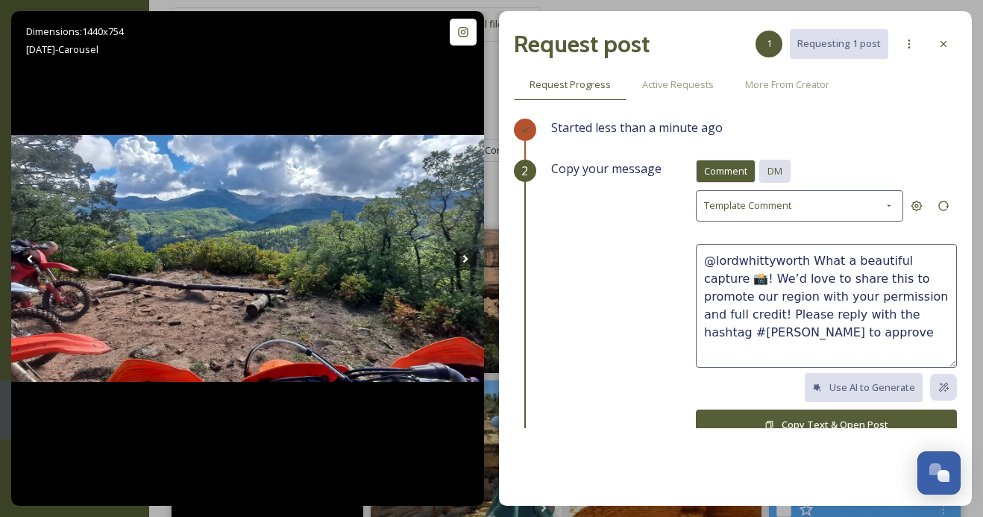
click at [782, 170] on span "DM" at bounding box center [775, 171] width 15 height 14
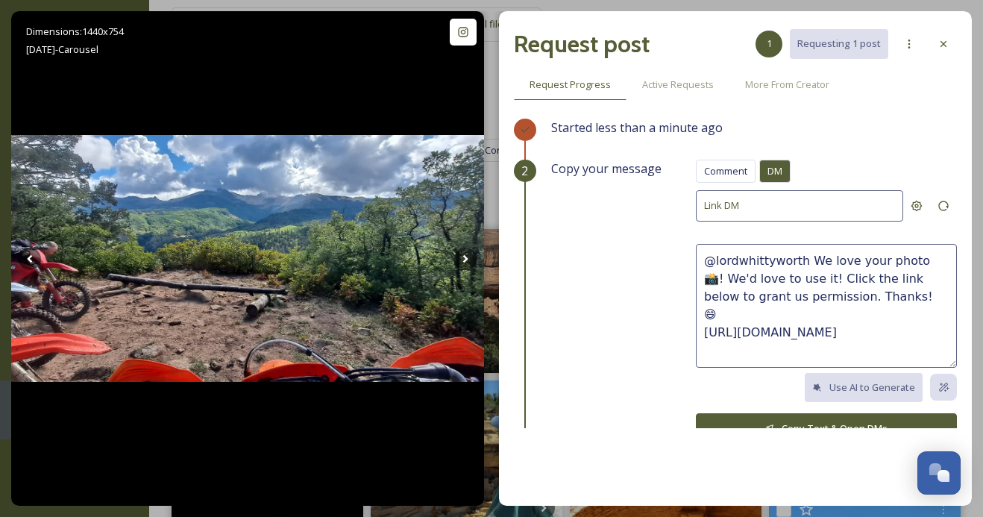
drag, startPoint x: 884, startPoint y: 295, endPoint x: 806, endPoint y: 257, distance: 87.4
click at [806, 257] on textarea "@lordwhittyworth We love your photo 📸! We'd love to use it! Click the link belo…" at bounding box center [826, 306] width 261 height 124
paste textarea "These photos are awesome, we hope y’all had a fun trip! We'd love to share thes…"
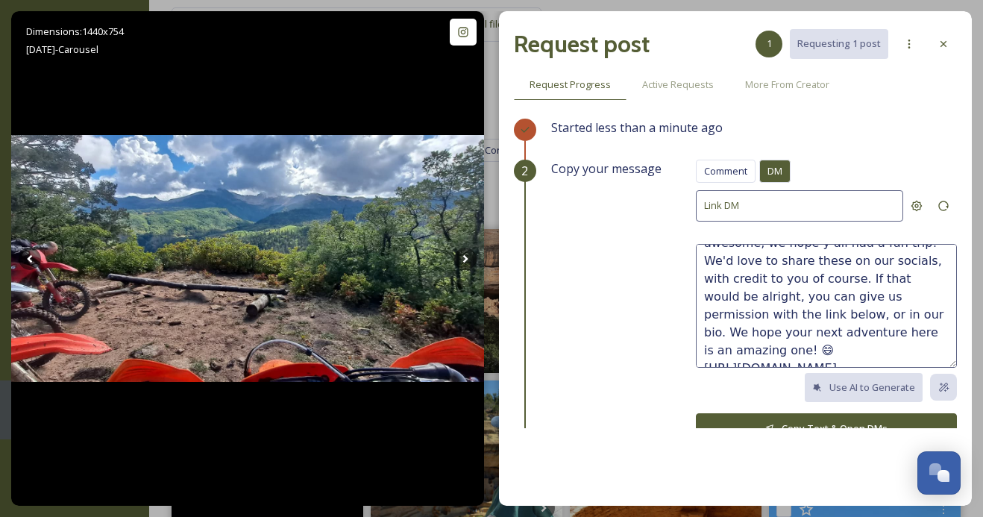
scroll to position [35, 0]
type textarea "@lordwhittyworth These photos are awesome, we hope y’all had a fun trip! We'd l…"
click at [800, 416] on button "Copy Text & Open DMs" at bounding box center [826, 428] width 261 height 31
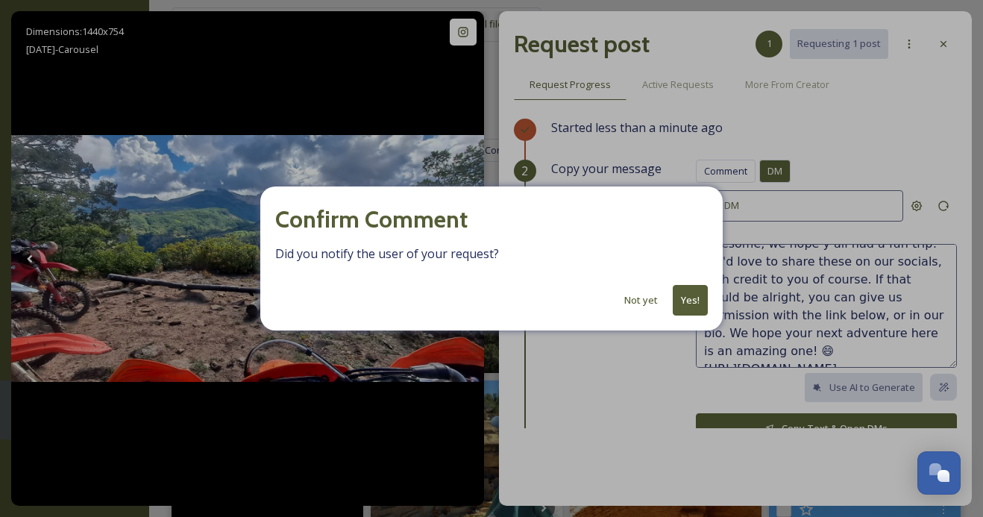
click at [691, 302] on button "Yes!" at bounding box center [690, 300] width 35 height 31
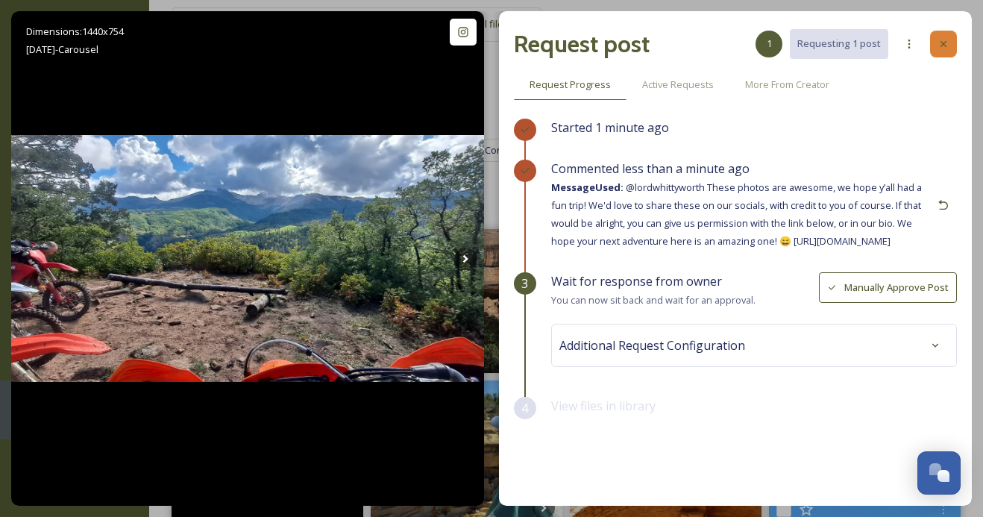
click at [941, 46] on icon at bounding box center [944, 44] width 12 height 12
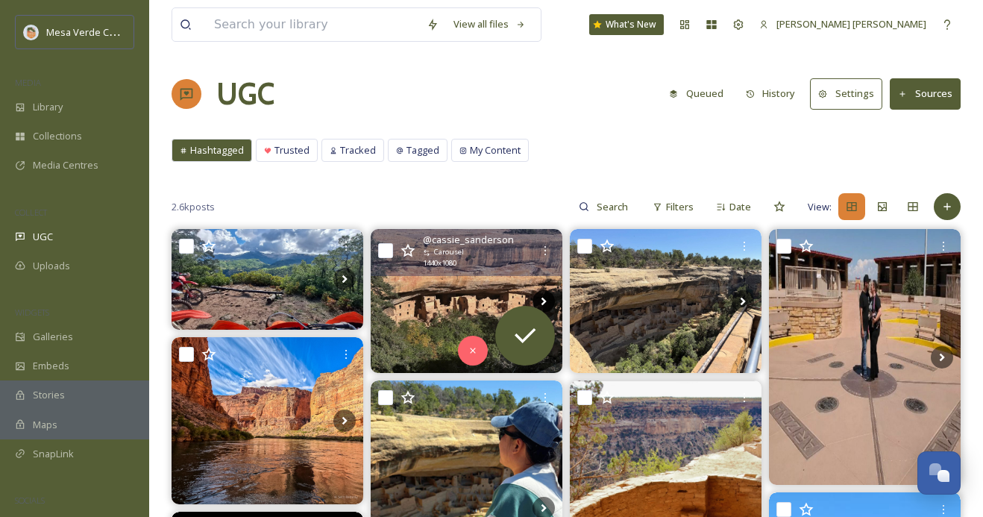
click at [542, 291] on icon at bounding box center [544, 301] width 22 height 22
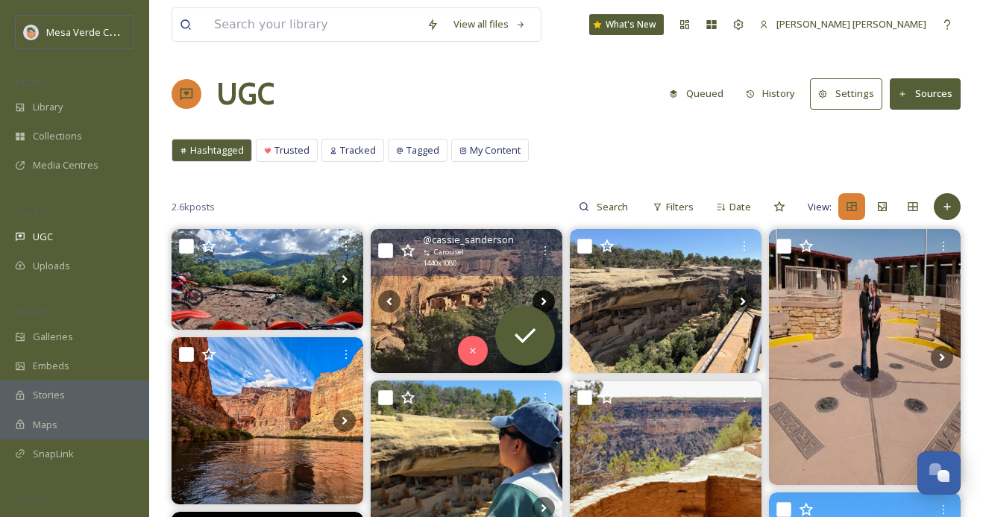
click at [542, 291] on icon at bounding box center [544, 301] width 22 height 22
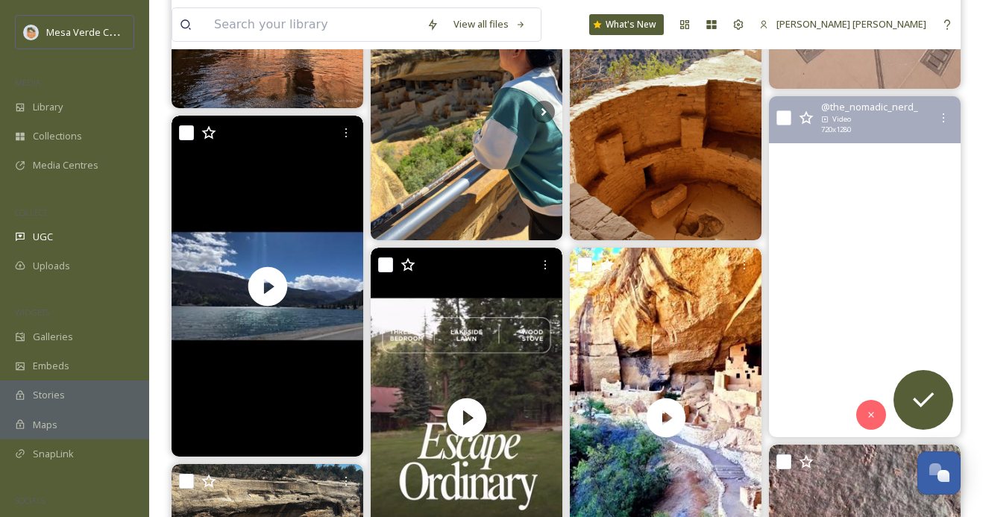
scroll to position [400, 0]
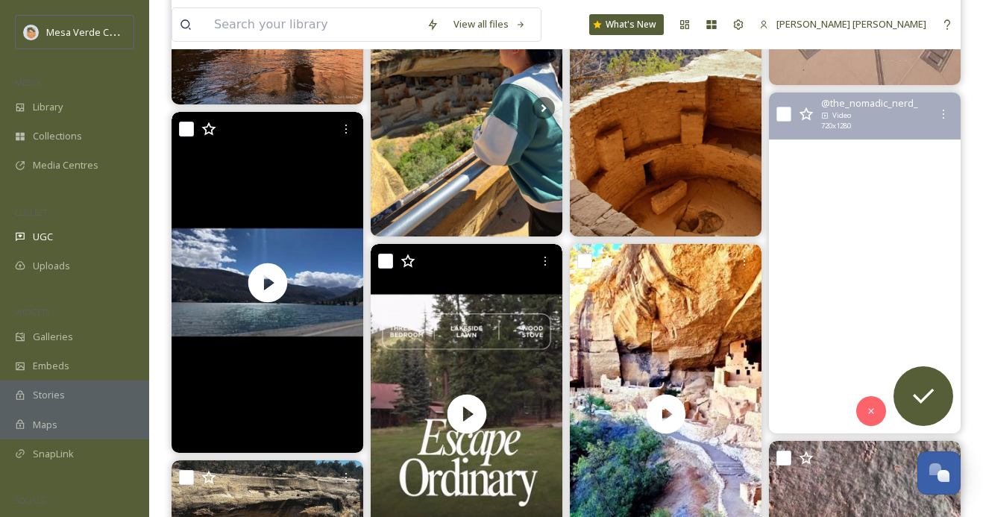
click at [824, 298] on video "Mesa, meet Mesa \a\a#vanlife #vanlifestyle #nomadlife #magicthegathering #mtg #…" at bounding box center [865, 262] width 192 height 341
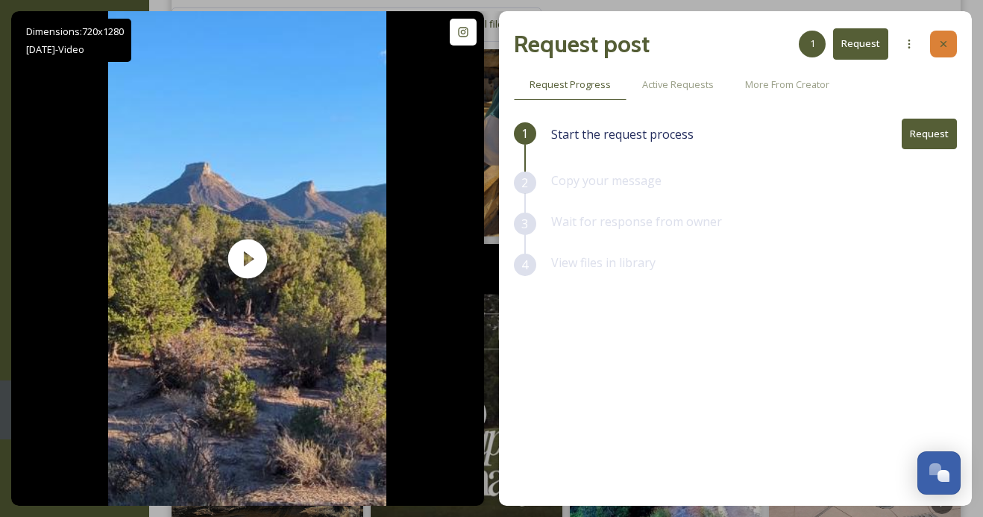
click at [941, 43] on icon at bounding box center [944, 44] width 12 height 12
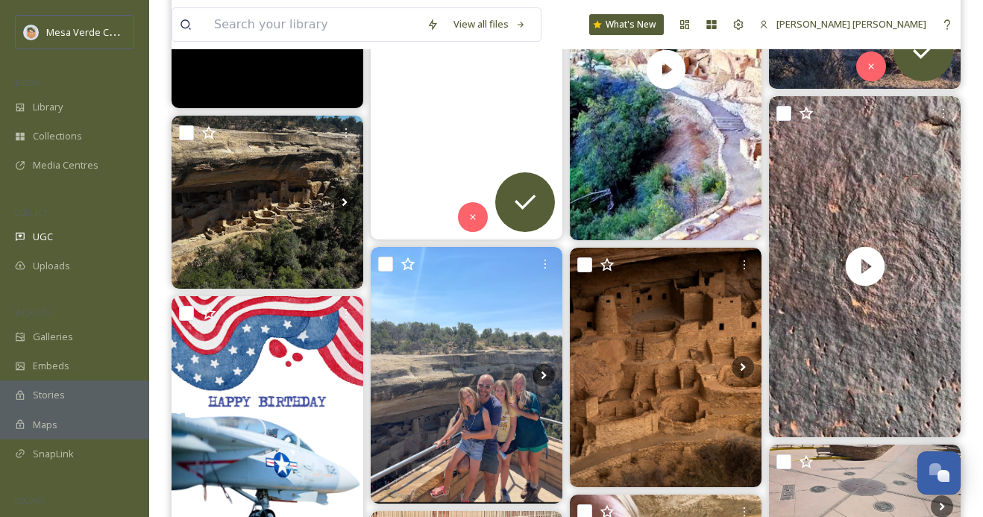
scroll to position [745, 0]
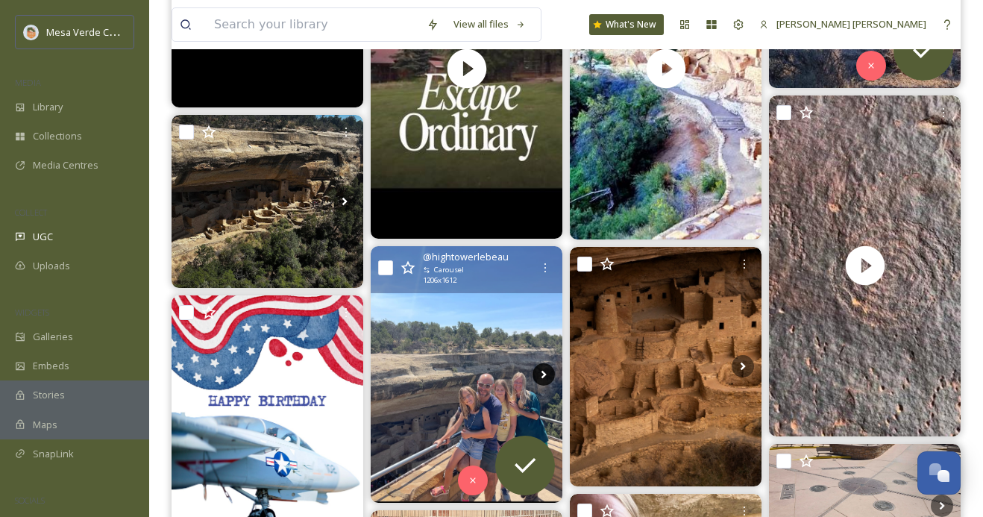
click at [541, 374] on icon at bounding box center [544, 374] width 22 height 22
click at [480, 381] on img at bounding box center [467, 375] width 192 height 256
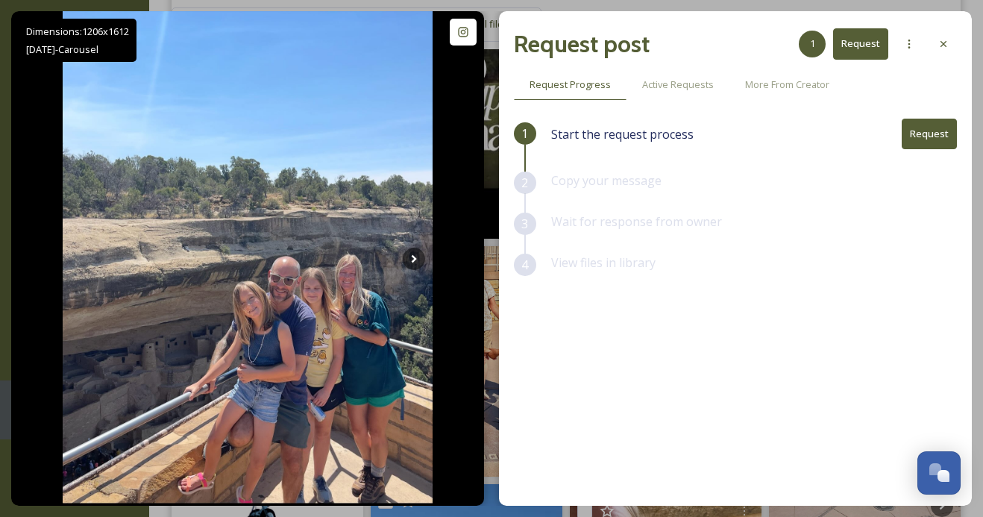
click at [914, 130] on button "Request" at bounding box center [929, 134] width 55 height 31
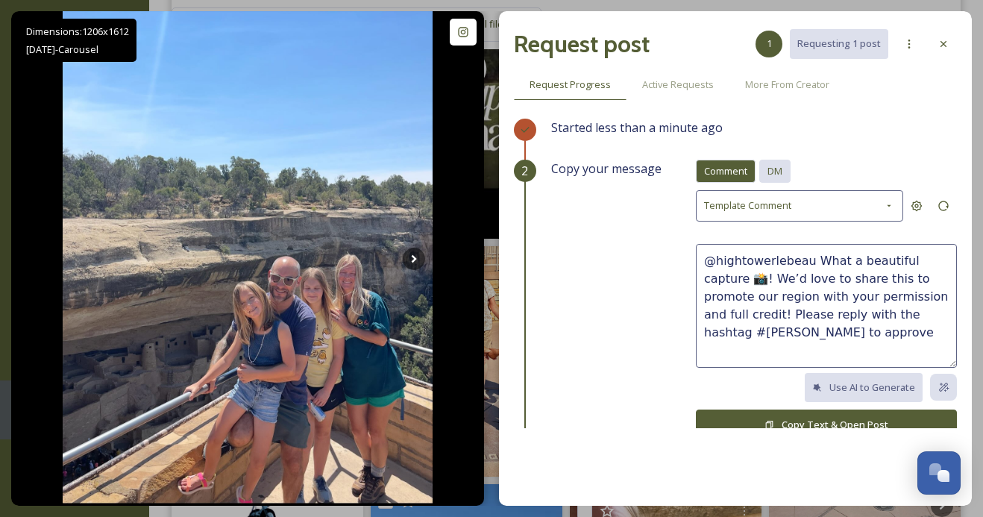
click at [781, 170] on span "DM" at bounding box center [775, 171] width 15 height 14
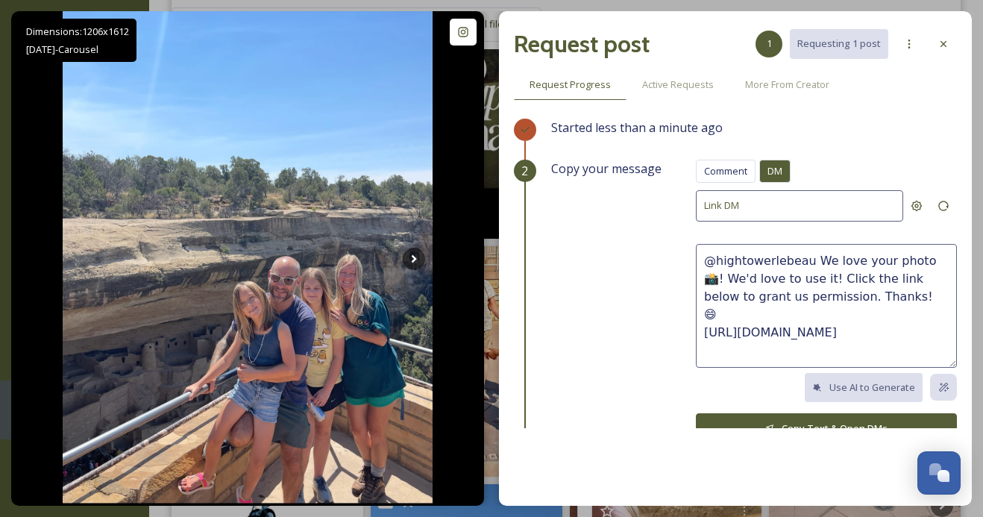
drag, startPoint x: 877, startPoint y: 295, endPoint x: 810, endPoint y: 258, distance: 76.2
click at [810, 258] on textarea "@hightowerlebeau We love your photo 📸! We'd love to use it! Click the link belo…" at bounding box center [826, 306] width 261 height 124
paste textarea "These photos are awesome, we hope y’all had a fun trip! We'd love to share thes…"
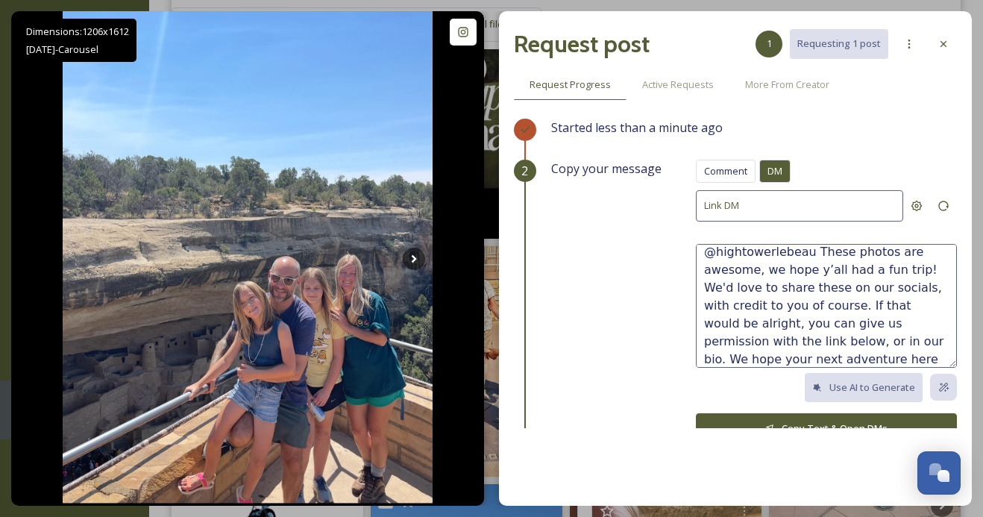
scroll to position [36, 0]
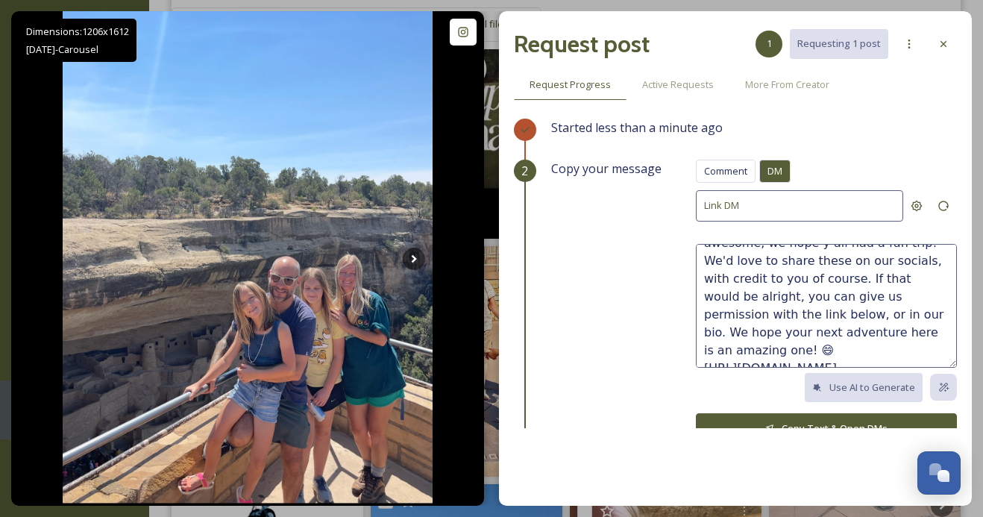
drag, startPoint x: 777, startPoint y: 330, endPoint x: 732, endPoint y: 329, distance: 45.5
click at [732, 329] on textarea "@hightowerlebeau These photos are awesome, we hope y’all had a fun trip! We'd l…" at bounding box center [826, 306] width 261 height 124
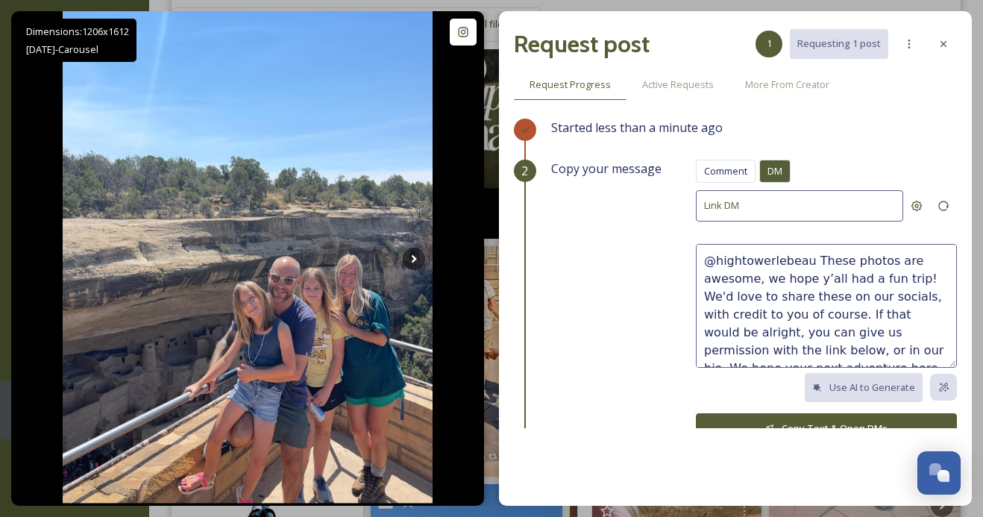
drag, startPoint x: 753, startPoint y: 275, endPoint x: 709, endPoint y: 274, distance: 44.0
click at [709, 274] on textarea "@hightowerlebeau These photos are awesome, we hope y’all had a fun trip! We'd l…" at bounding box center [826, 306] width 261 height 124
type textarea "@hightowerlebeau These photos are amazing, we hope y’all had a fun trip! We'd l…"
click at [793, 418] on button "Copy Text & Open DMs" at bounding box center [826, 428] width 261 height 31
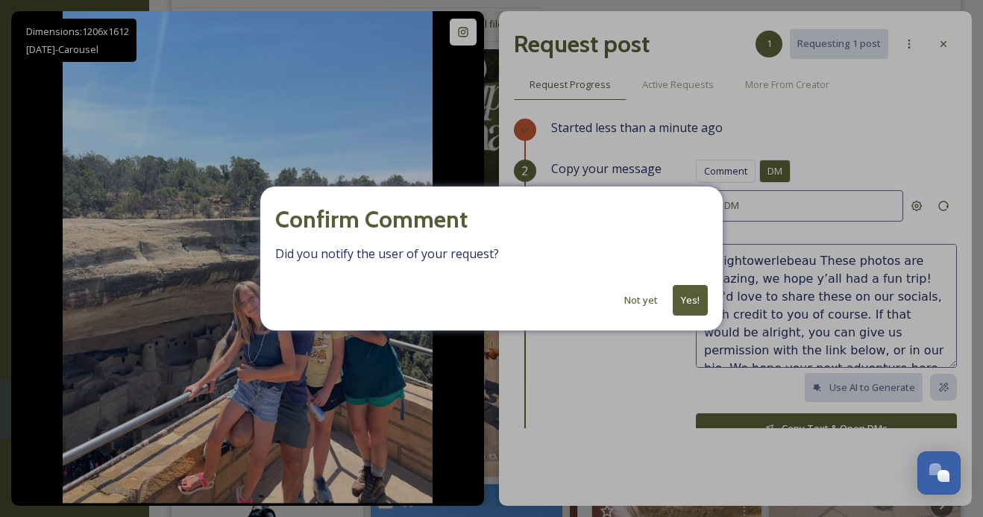
click at [686, 294] on button "Yes!" at bounding box center [690, 300] width 35 height 31
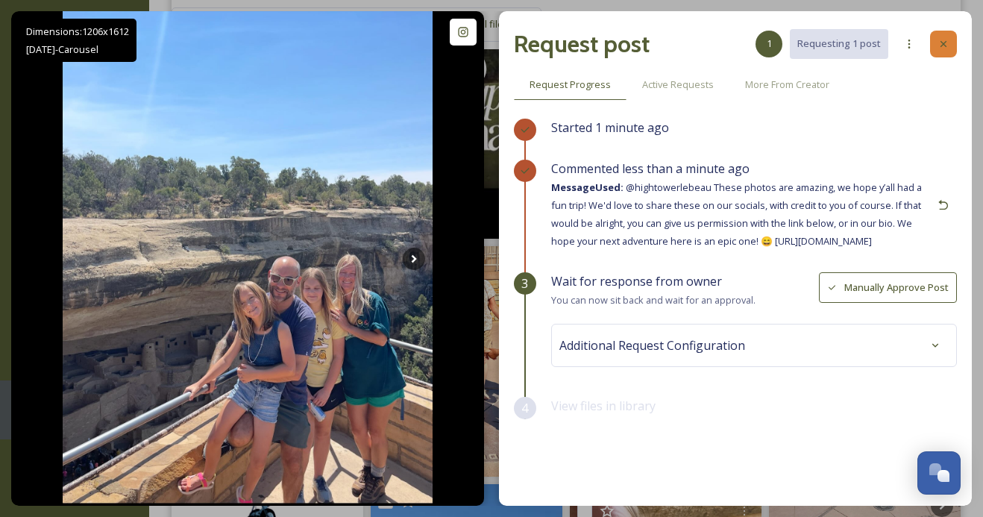
click at [940, 51] on div at bounding box center [943, 44] width 27 height 27
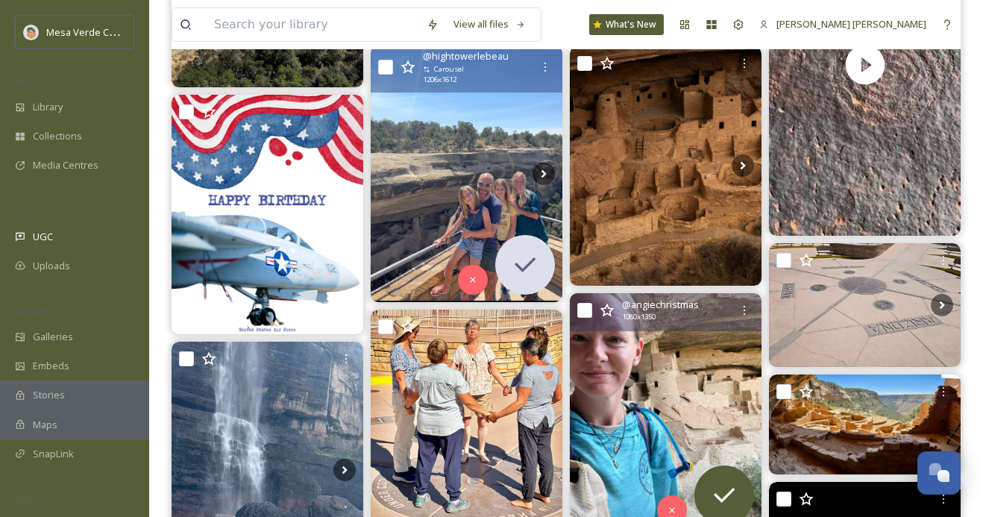
scroll to position [991, 0]
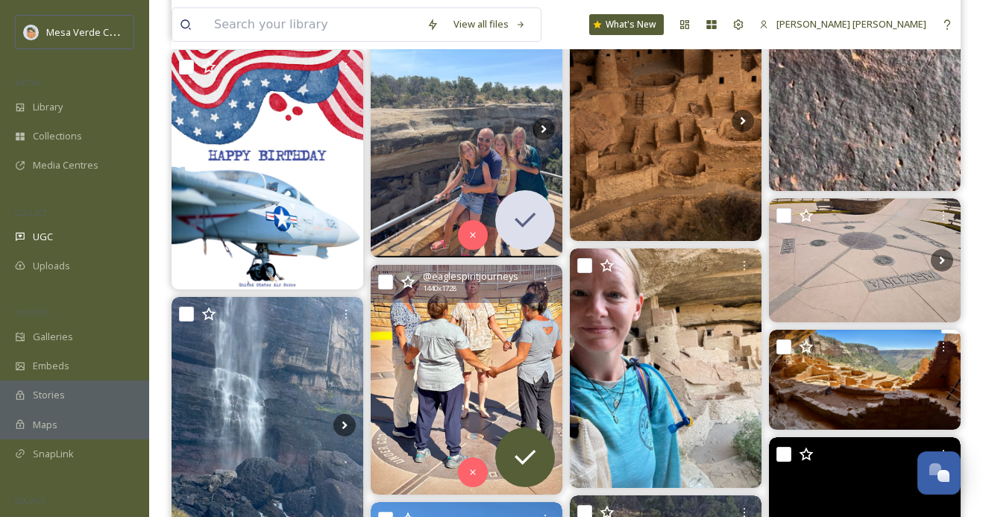
click at [483, 360] on img at bounding box center [467, 380] width 192 height 230
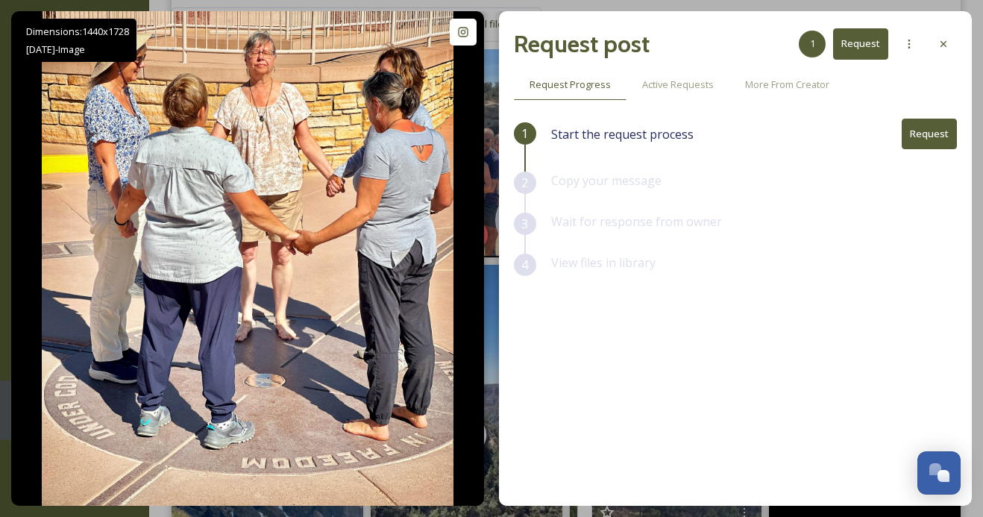
click at [917, 139] on button "Request" at bounding box center [929, 134] width 55 height 31
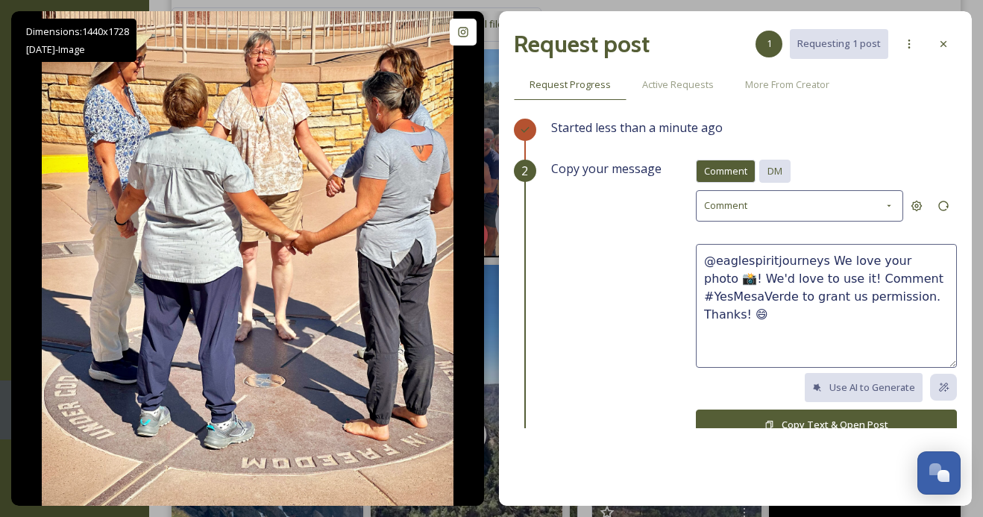
click at [785, 169] on div "DM" at bounding box center [774, 171] width 31 height 23
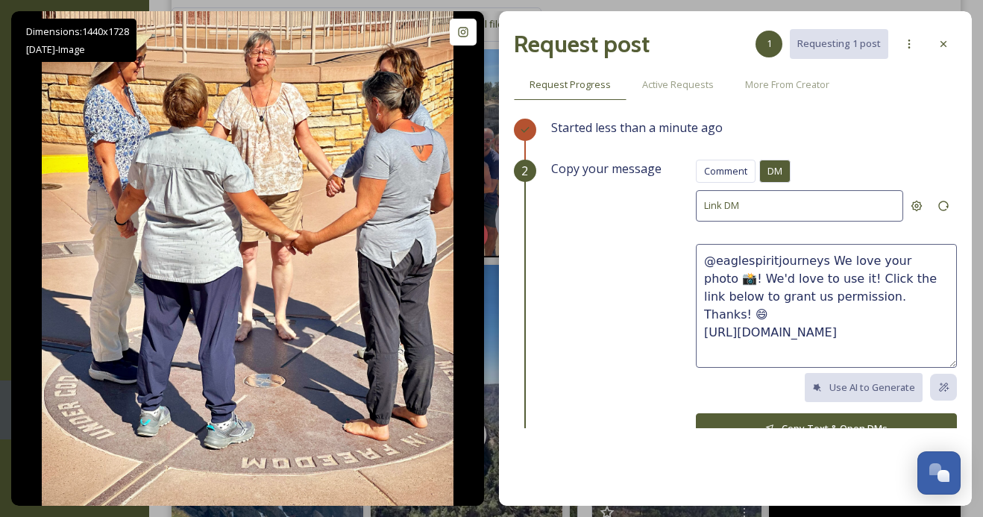
drag, startPoint x: 874, startPoint y: 298, endPoint x: 823, endPoint y: 259, distance: 63.9
click at [823, 259] on textarea "@eaglespiritjourneys We love your photo 📸! We'd love to use it! Click the link …" at bounding box center [826, 306] width 261 height 124
paste textarea "These photos are awesome, we hope y’all had a fun trip! We'd love to share thes…"
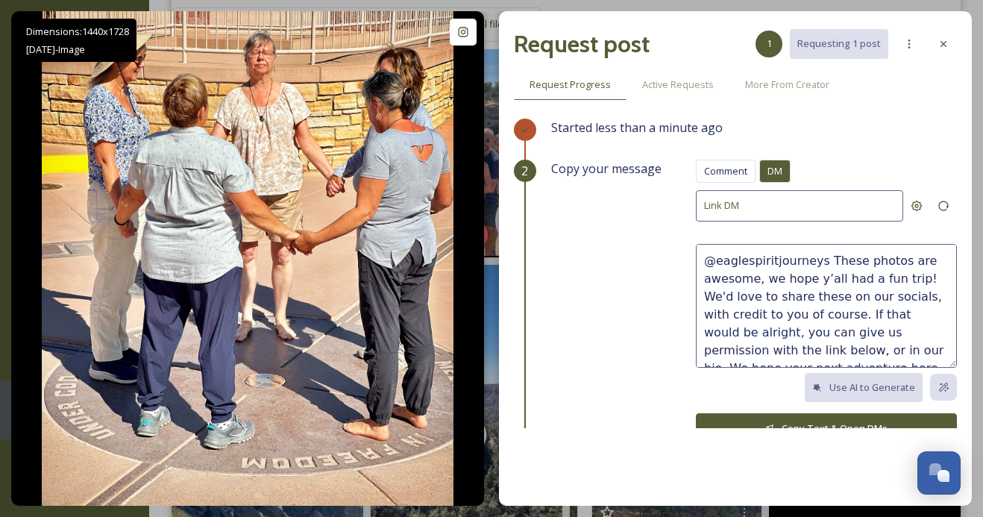
scroll to position [9, 0]
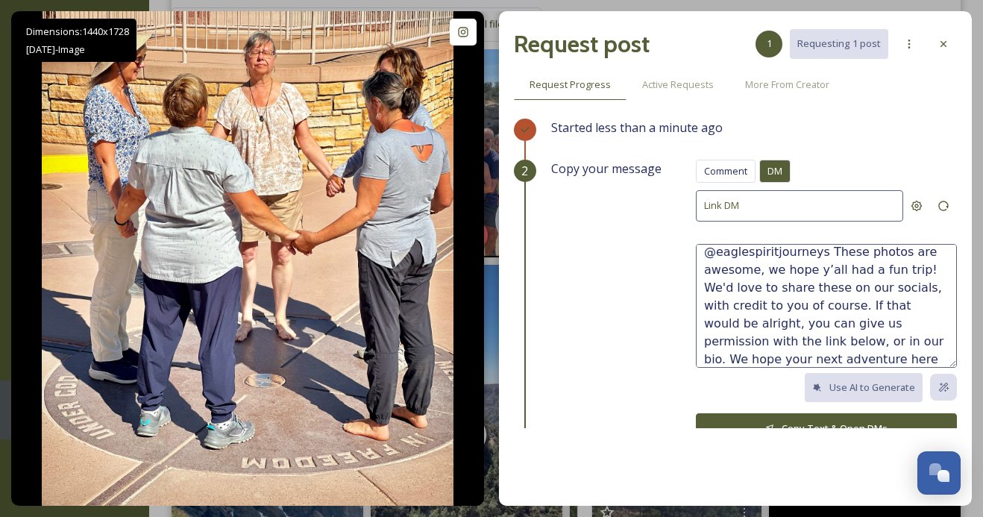
drag, startPoint x: 905, startPoint y: 268, endPoint x: 708, endPoint y: 265, distance: 197.0
click at [706, 265] on textarea "@eaglespiritjourneys These photos are awesome, we hope y’all had a fun trip! We…" at bounding box center [826, 306] width 261 height 124
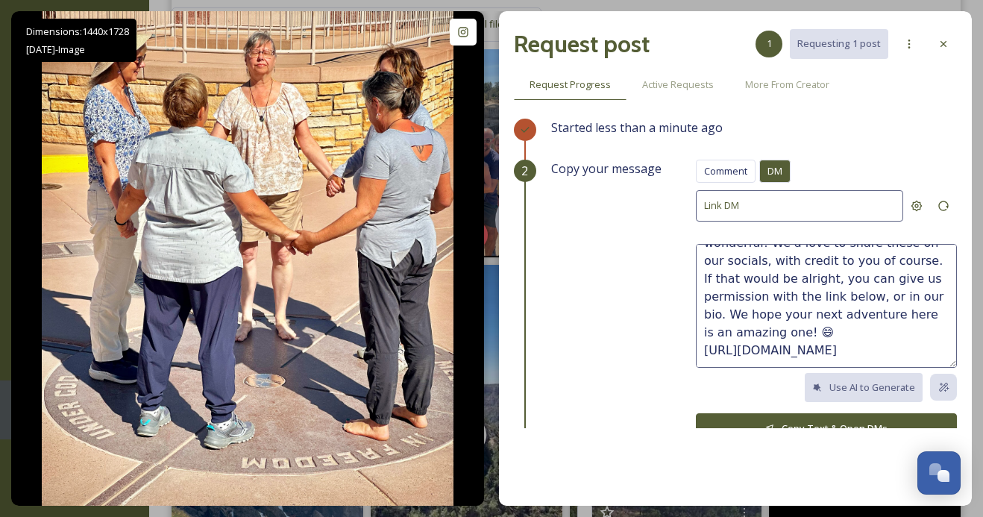
drag, startPoint x: 936, startPoint y: 313, endPoint x: 815, endPoint y: 312, distance: 120.9
click at [815, 312] on textarea "@eaglespiritjourneys These photos are wonderful! We'd love to share these on ou…" at bounding box center [826, 306] width 261 height 124
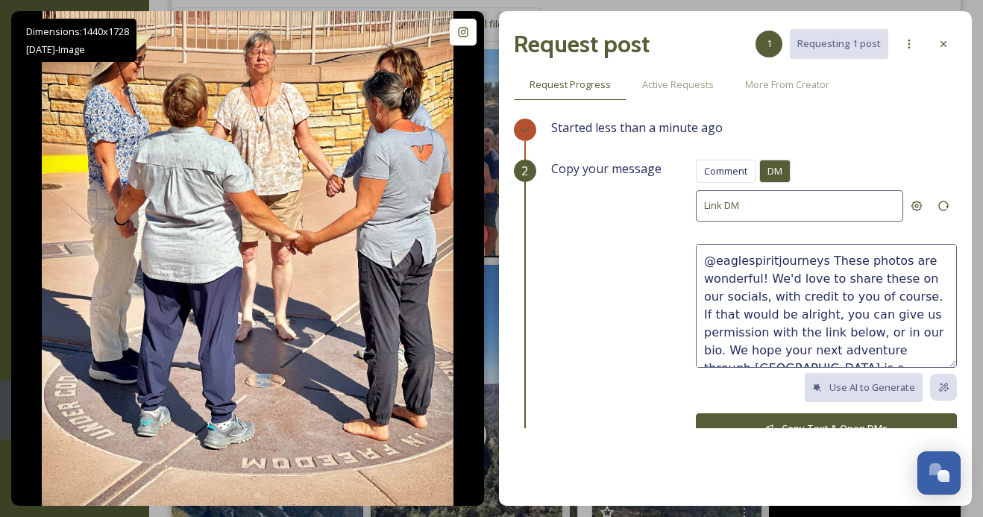
type textarea "@eaglespiritjourneys These photos are wonderful! We'd love to share these on ou…"
click at [829, 420] on button "Copy Text & Open DMs" at bounding box center [826, 428] width 261 height 31
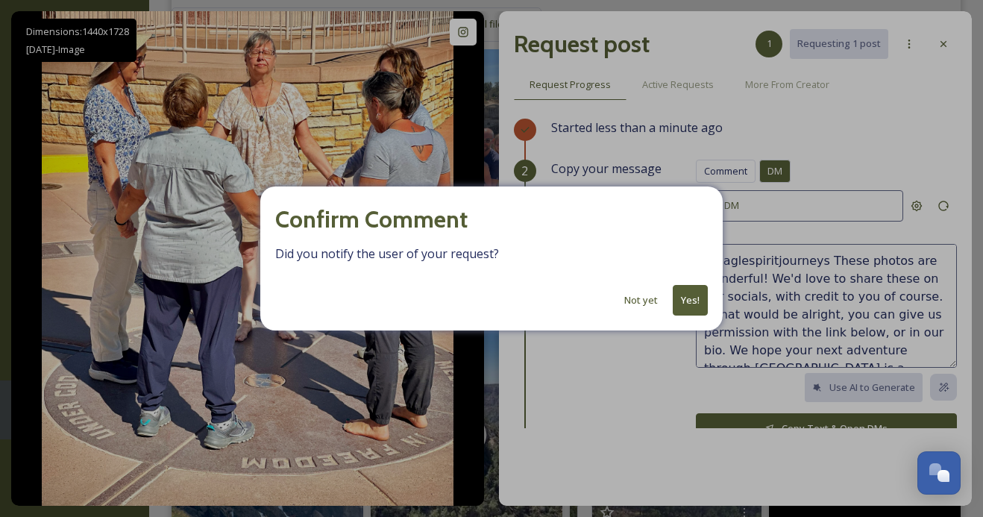
click at [694, 304] on button "Yes!" at bounding box center [690, 300] width 35 height 31
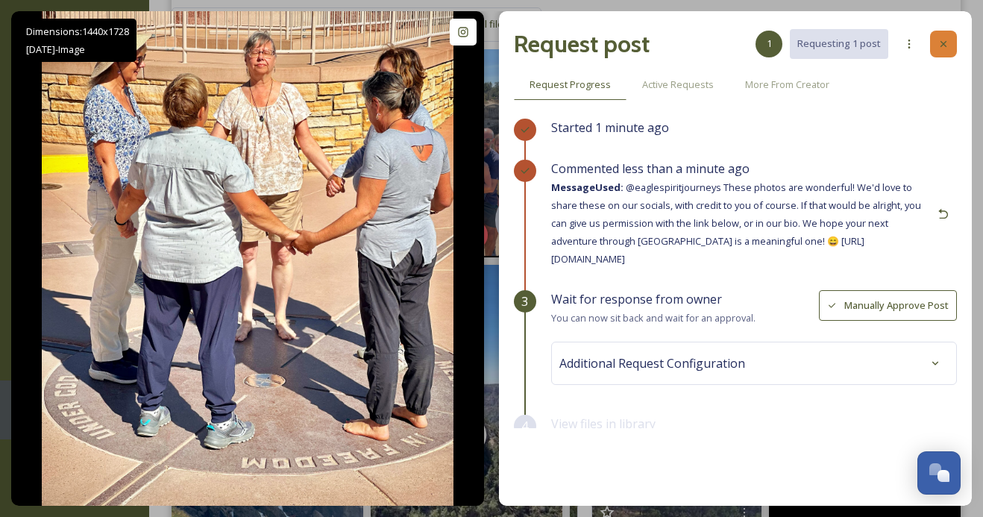
click at [951, 37] on div at bounding box center [943, 44] width 27 height 27
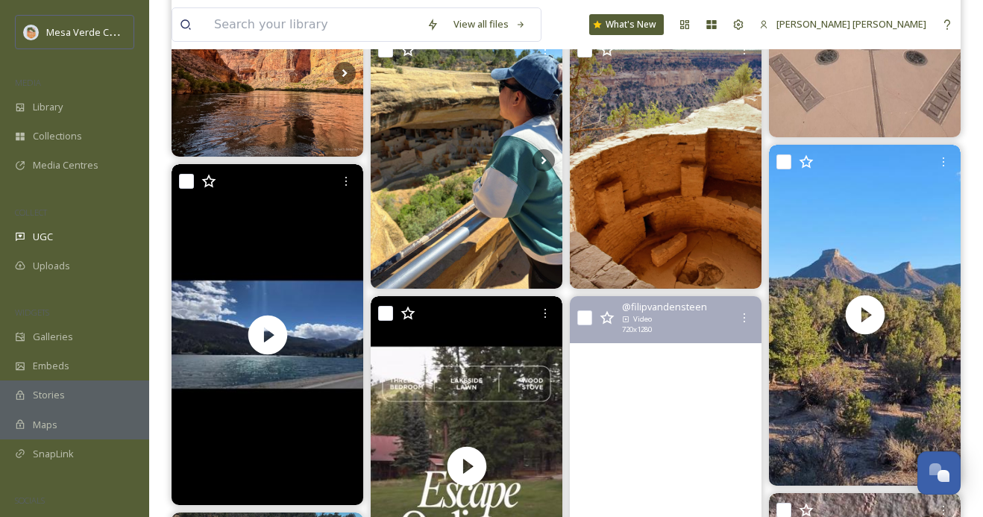
scroll to position [150, 0]
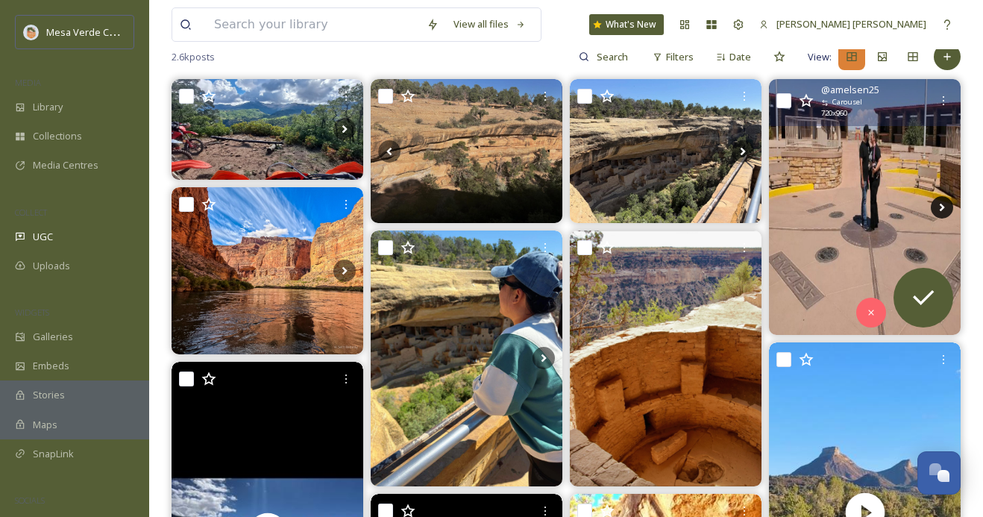
click at [934, 196] on icon at bounding box center [942, 207] width 22 height 22
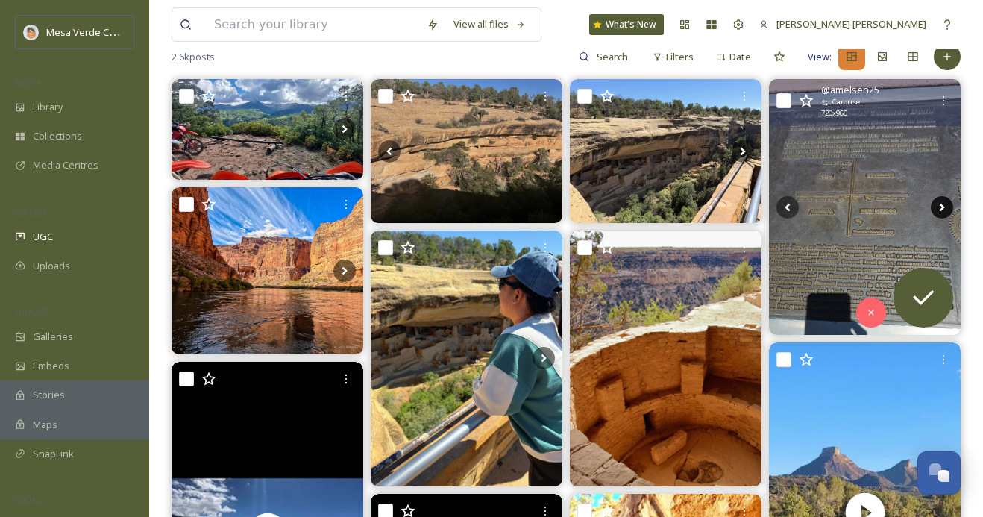
click at [940, 209] on icon at bounding box center [942, 207] width 5 height 8
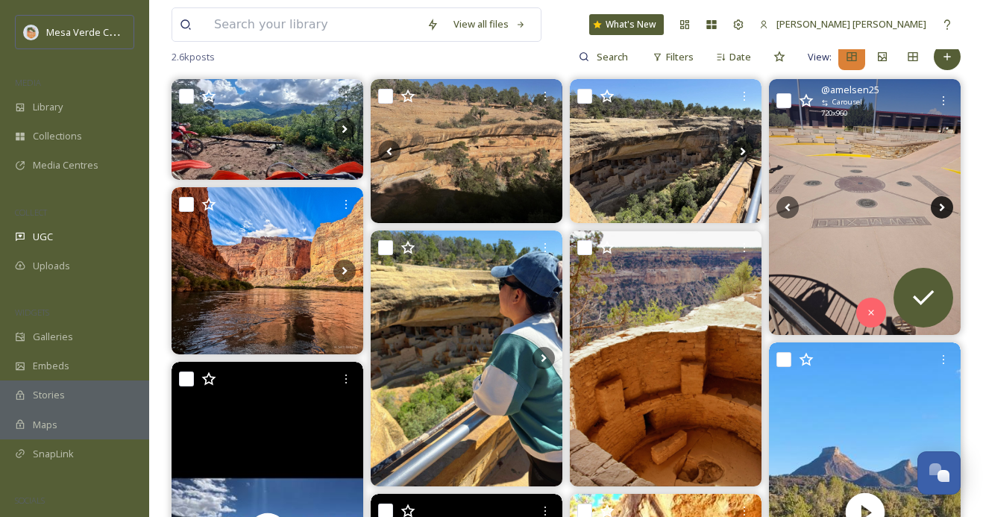
click at [940, 209] on icon at bounding box center [942, 207] width 5 height 8
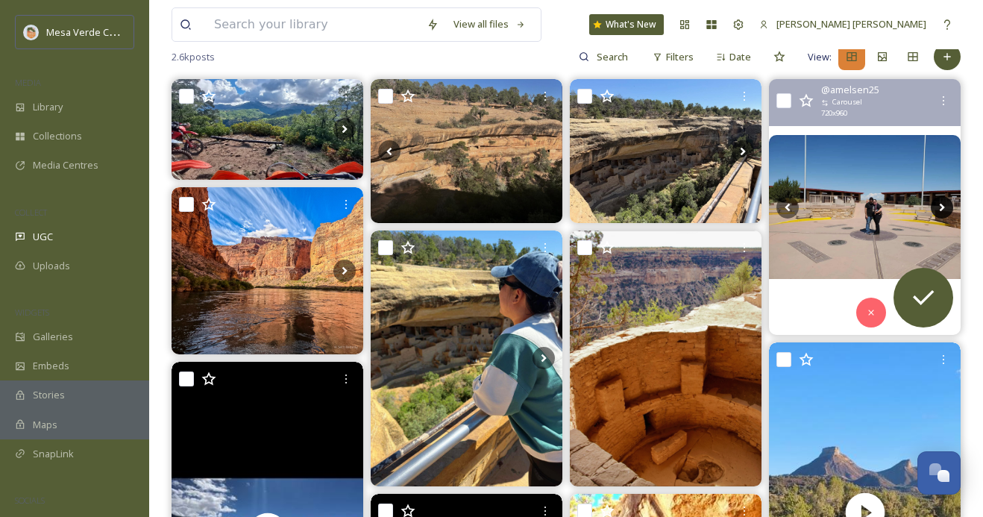
click at [940, 209] on icon at bounding box center [942, 207] width 5 height 8
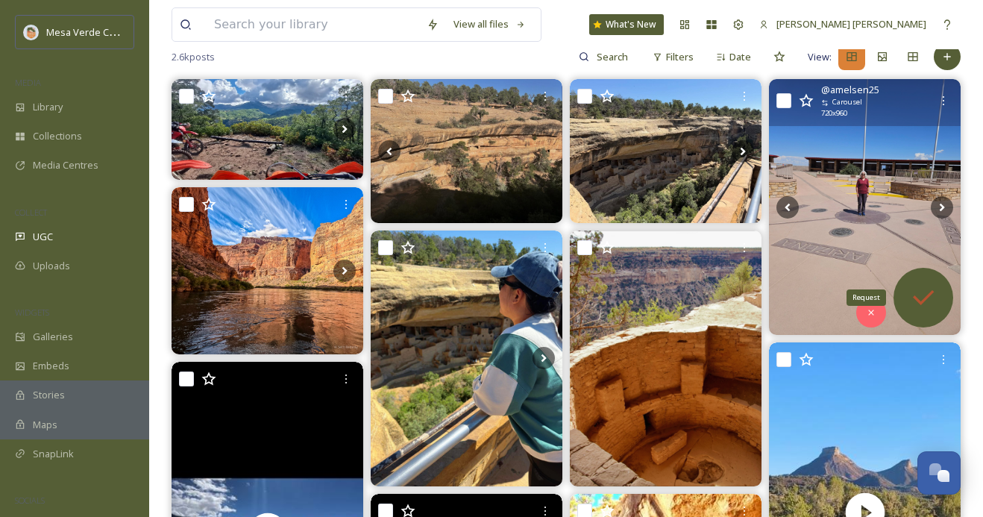
click at [925, 303] on icon at bounding box center [924, 298] width 30 height 30
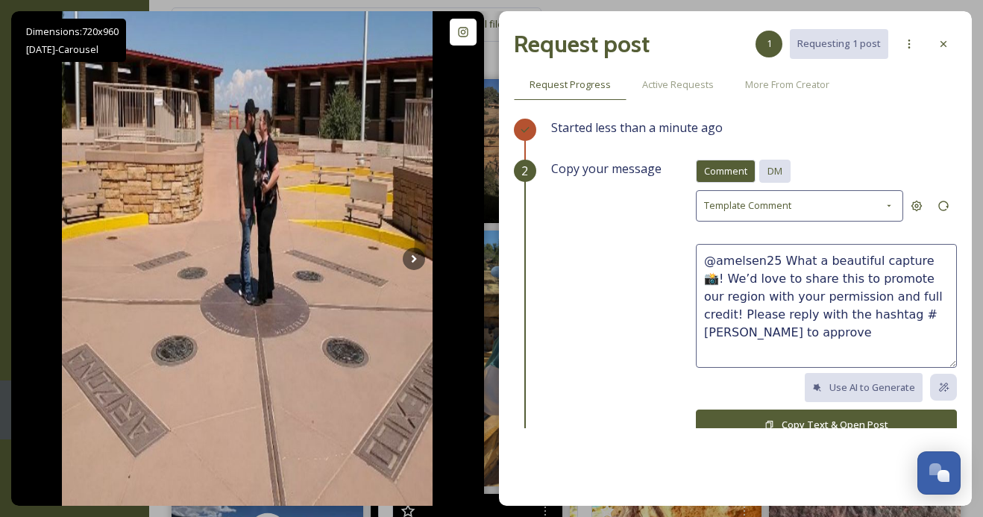
click at [782, 169] on span "DM" at bounding box center [775, 171] width 15 height 14
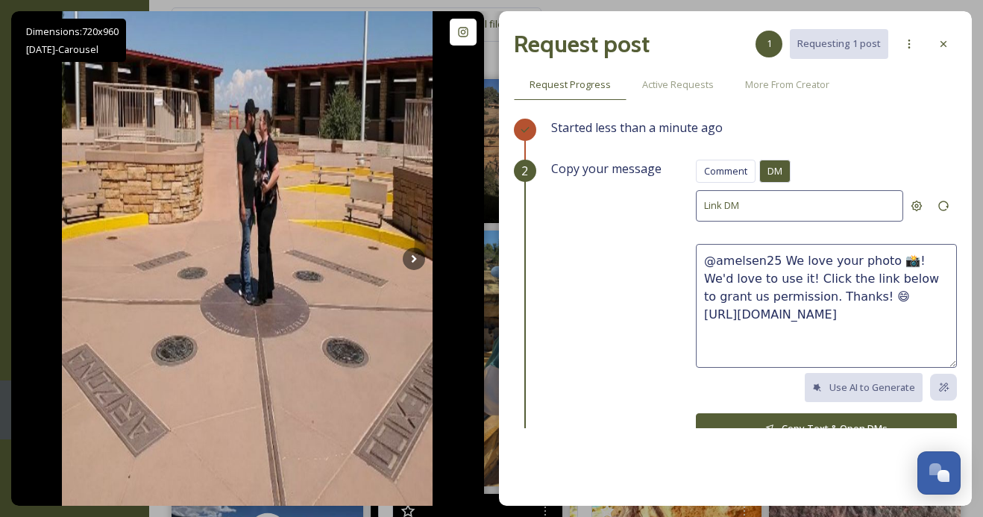
drag, startPoint x: 838, startPoint y: 296, endPoint x: 780, endPoint y: 258, distance: 69.5
click at [780, 258] on textarea "@amelsen25 We love your photo 📸! We'd love to use it! Click the link below to g…" at bounding box center [826, 306] width 261 height 124
paste textarea "These photos are awesome, we hope y’all had a fun trip! We'd love to share thes…"
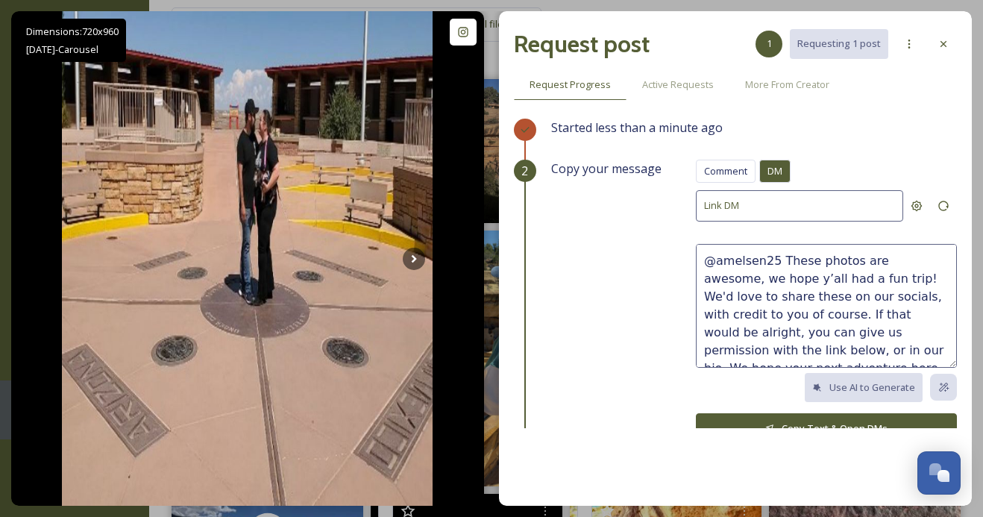
drag, startPoint x: 924, startPoint y: 249, endPoint x: 876, endPoint y: 259, distance: 48.7
click at [876, 260] on textarea "@amelsen25 These photos are awesome, we hope y’all had a fun trip! We'd love to…" at bounding box center [826, 306] width 261 height 124
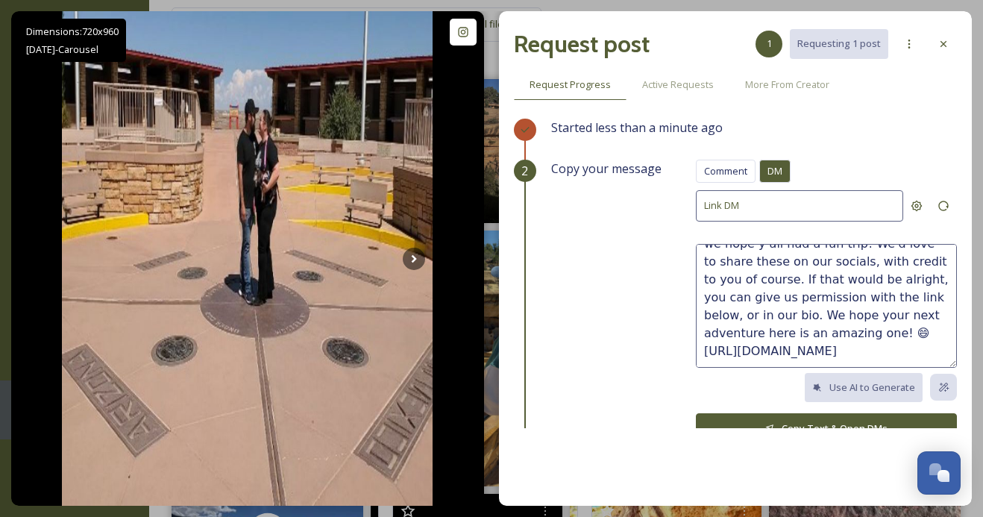
scroll to position [36, 0]
type textarea "@amelsen25 These photos are fantastic, we hope y’all had a fun trip! We'd love …"
click at [790, 423] on button "Copy Text & Open DMs" at bounding box center [826, 428] width 261 height 31
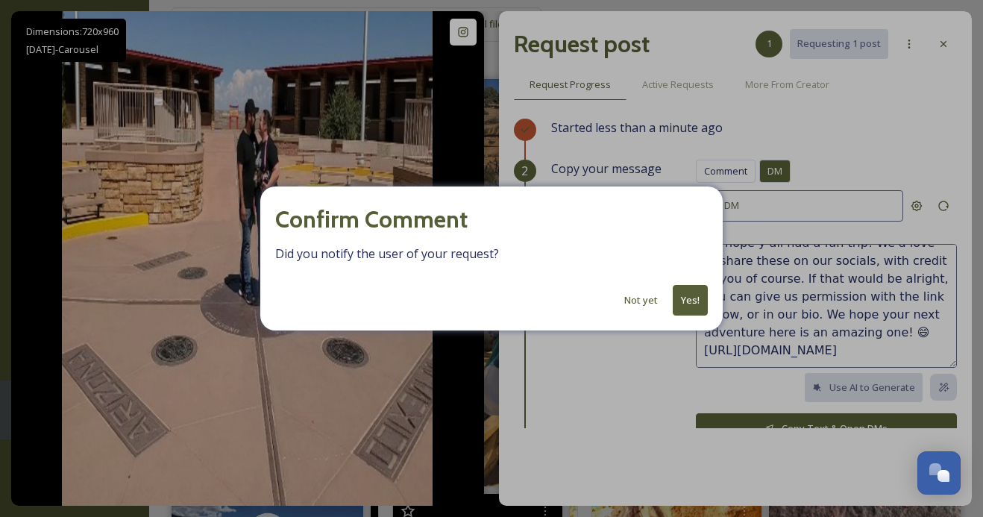
click at [696, 302] on button "Yes!" at bounding box center [690, 300] width 35 height 31
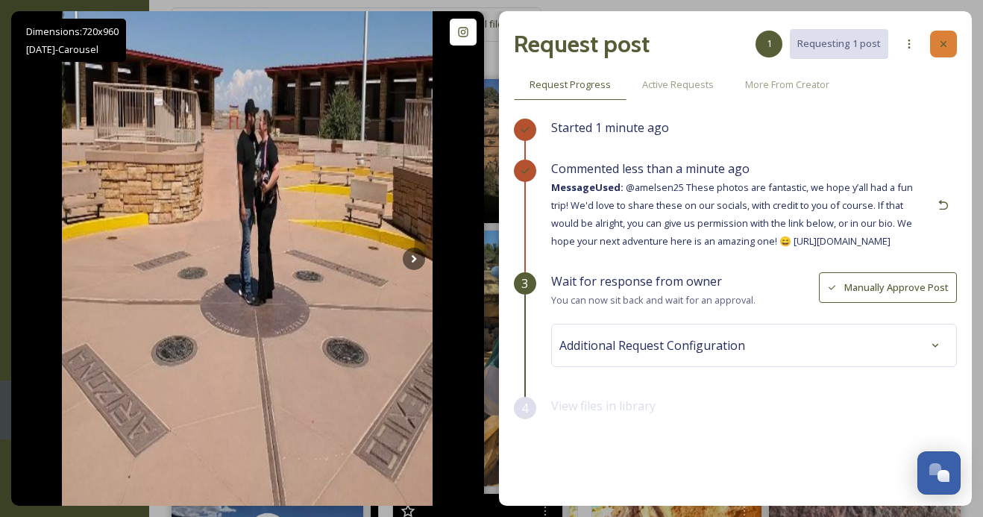
click at [947, 51] on div at bounding box center [943, 44] width 27 height 27
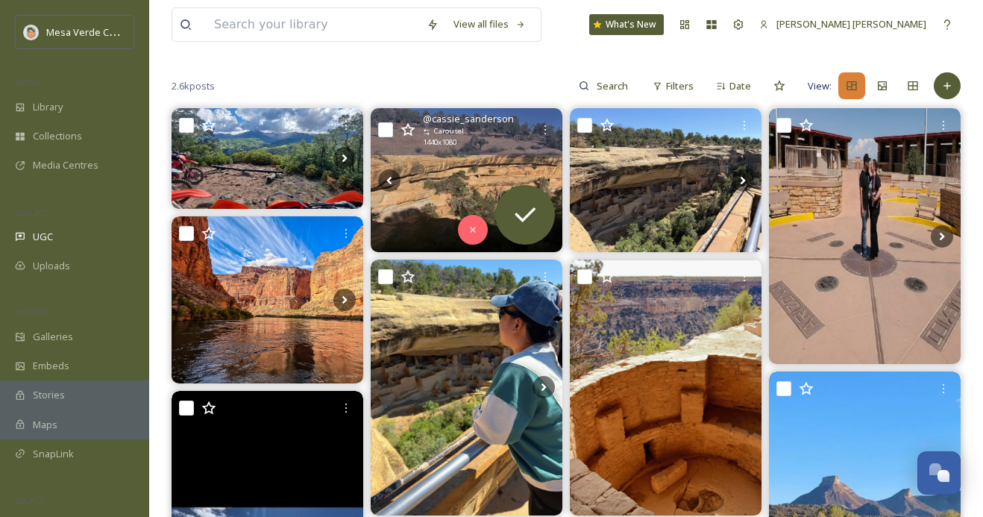
scroll to position [105, 0]
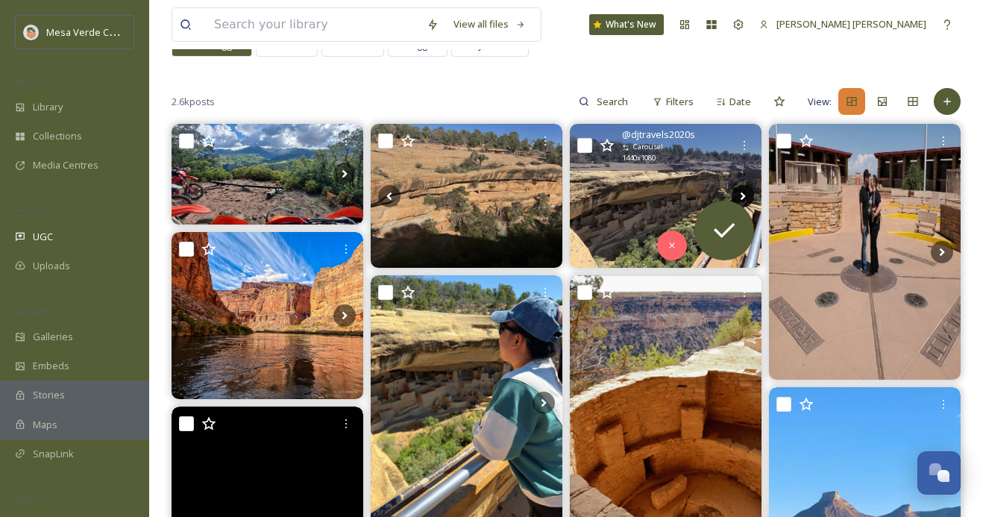
click at [739, 187] on icon at bounding box center [743, 196] width 22 height 22
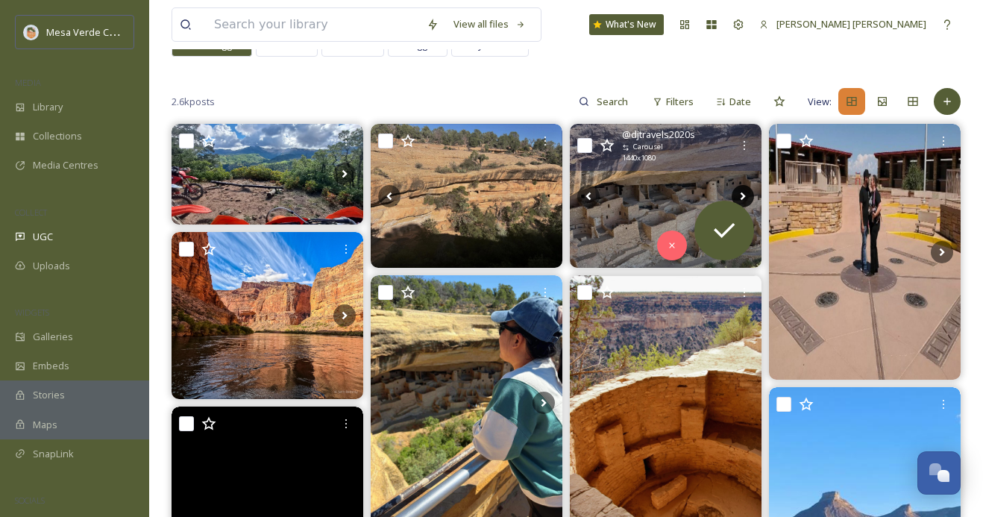
click at [739, 187] on icon at bounding box center [743, 196] width 22 height 22
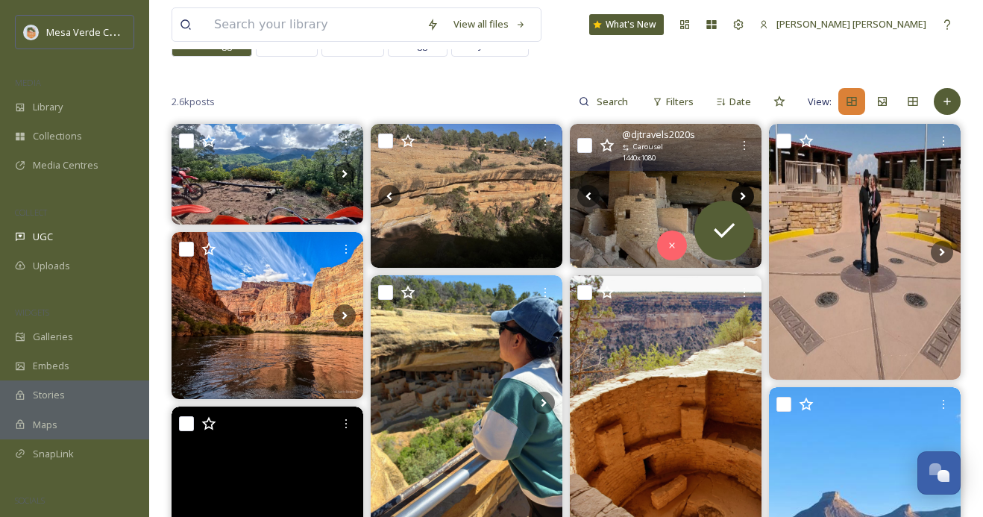
click at [739, 187] on icon at bounding box center [743, 196] width 22 height 22
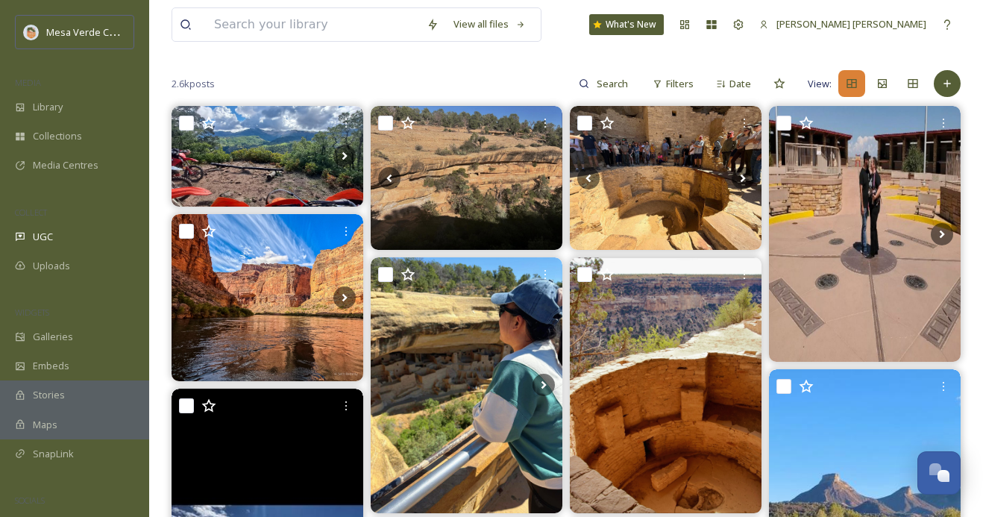
scroll to position [0, 0]
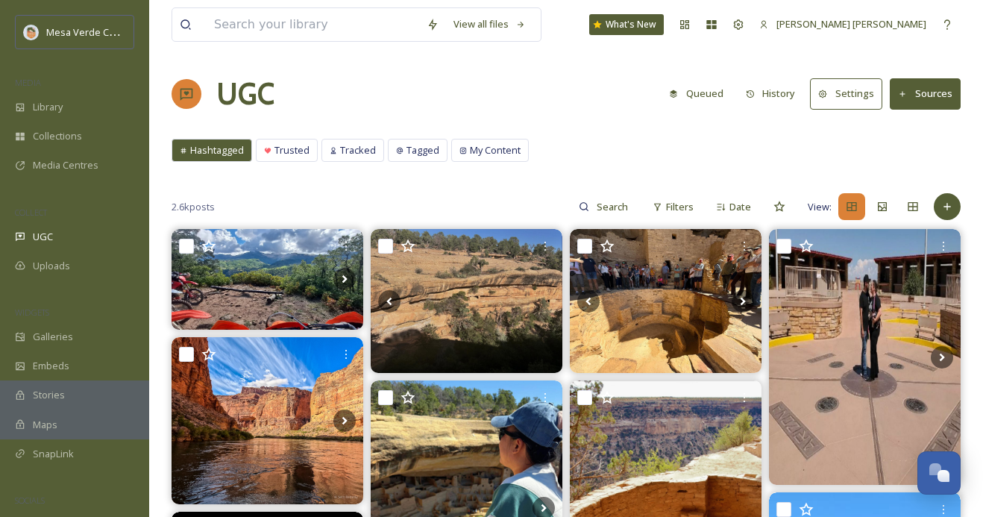
click at [696, 93] on button "Queued" at bounding box center [696, 93] width 69 height 29
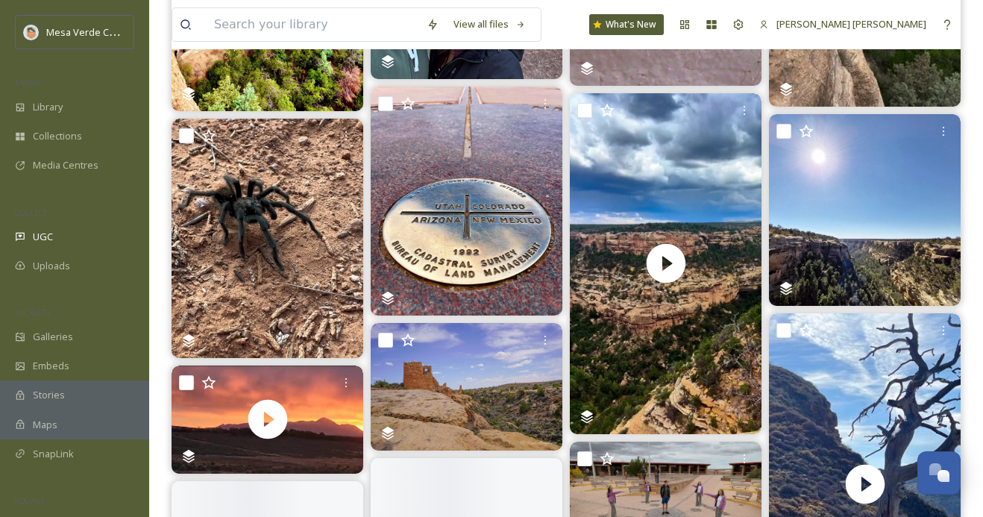
scroll to position [768, 0]
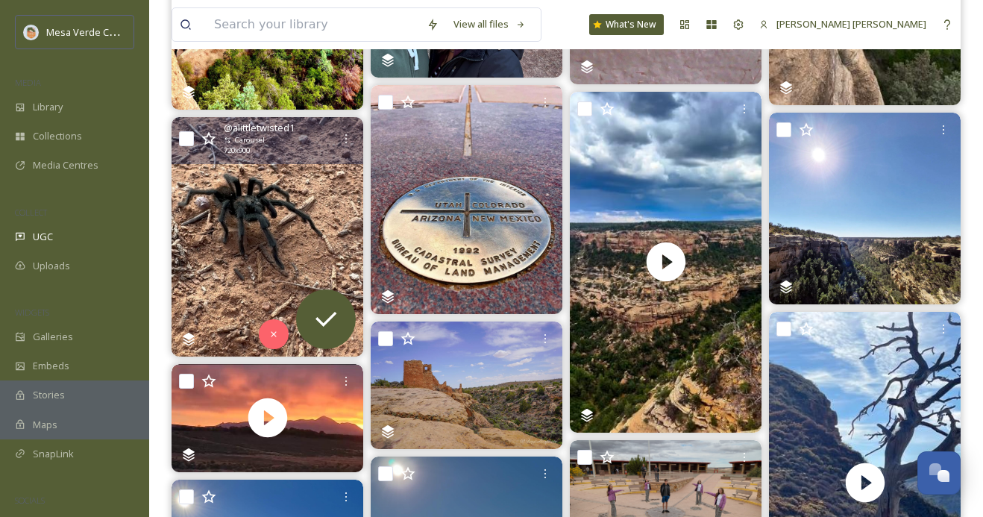
click at [267, 242] on img at bounding box center [268, 236] width 192 height 239
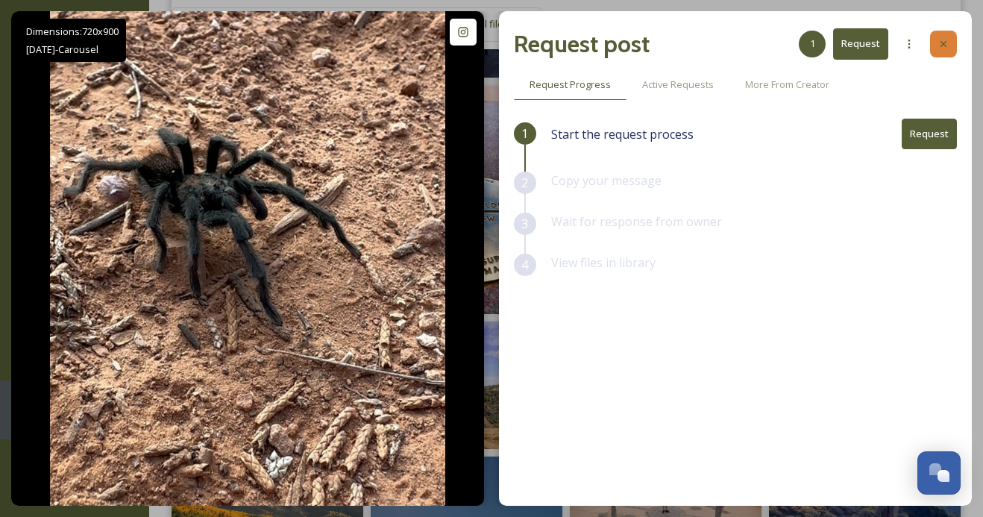
click at [942, 38] on icon at bounding box center [944, 44] width 12 height 12
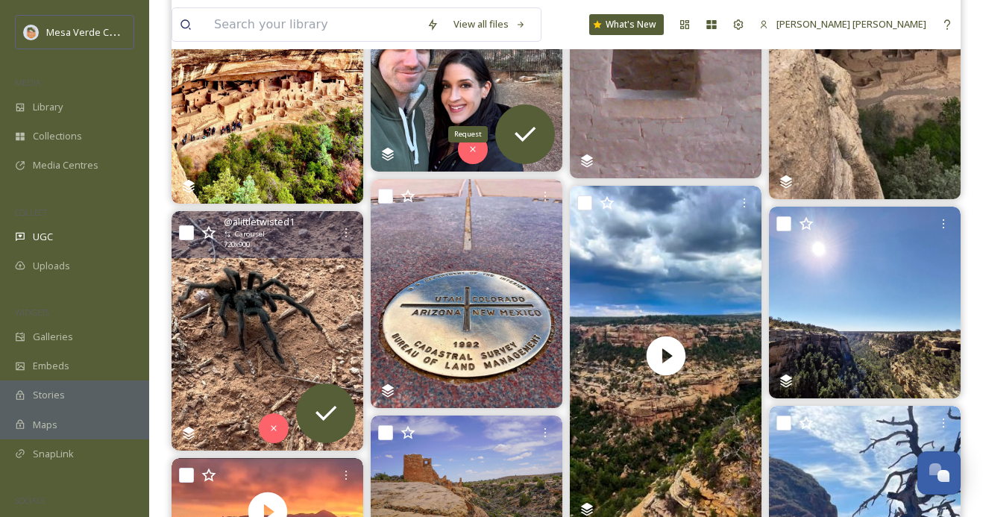
scroll to position [677, 0]
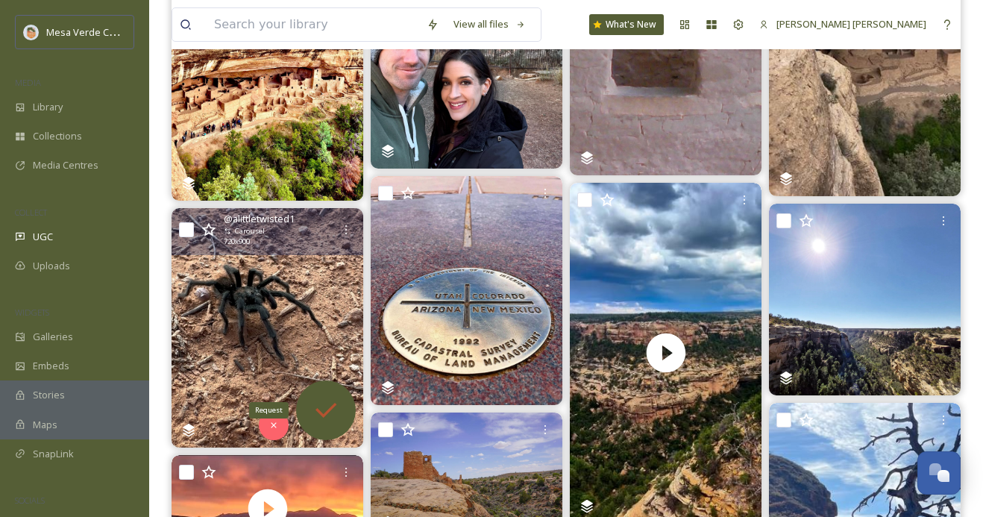
click at [335, 411] on icon at bounding box center [326, 410] width 30 height 30
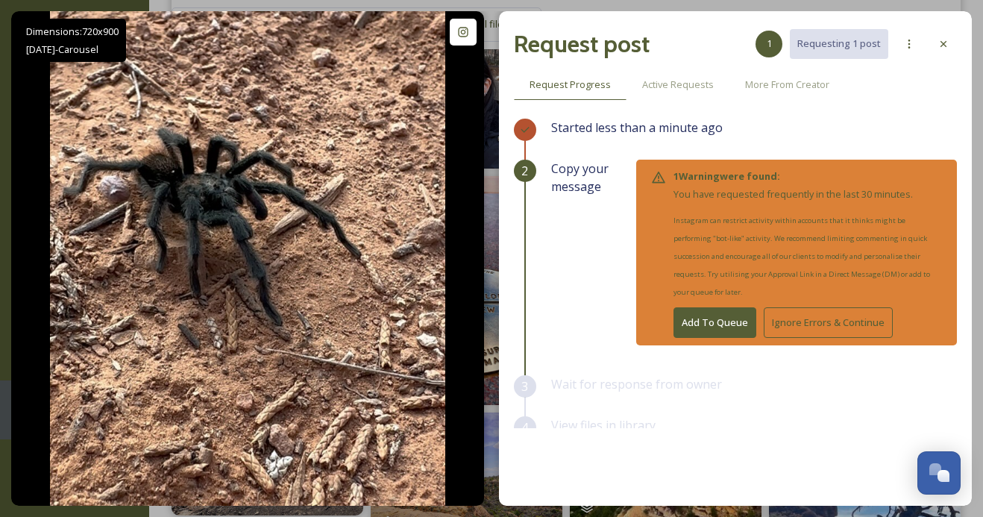
click at [720, 307] on button "Add To Queue" at bounding box center [715, 322] width 83 height 31
